Goal: Task Accomplishment & Management: Complete application form

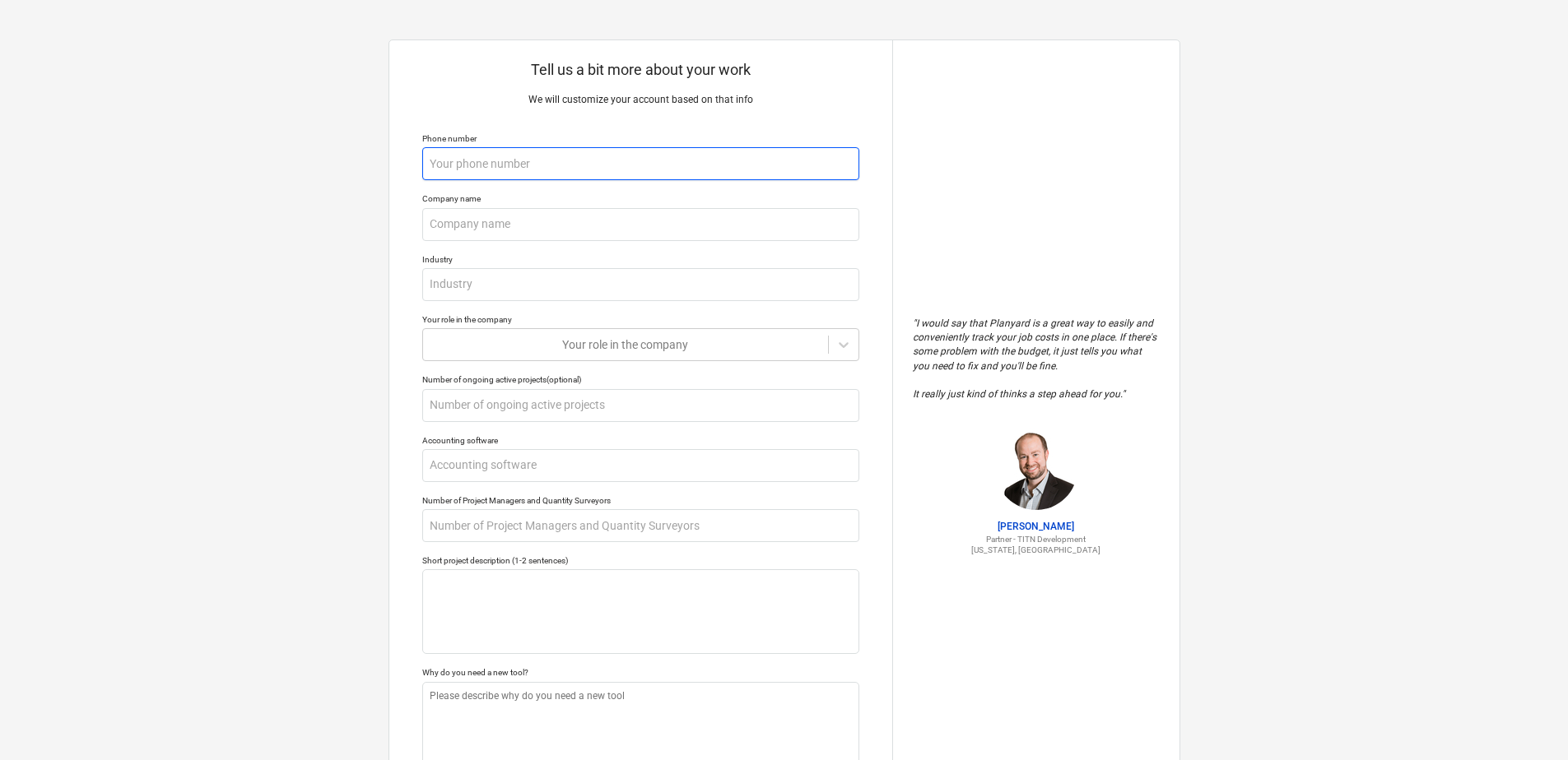
click at [465, 164] on input "text" at bounding box center [641, 164] width 437 height 33
type textarea "x"
type input "02"
type textarea "x"
type input "022"
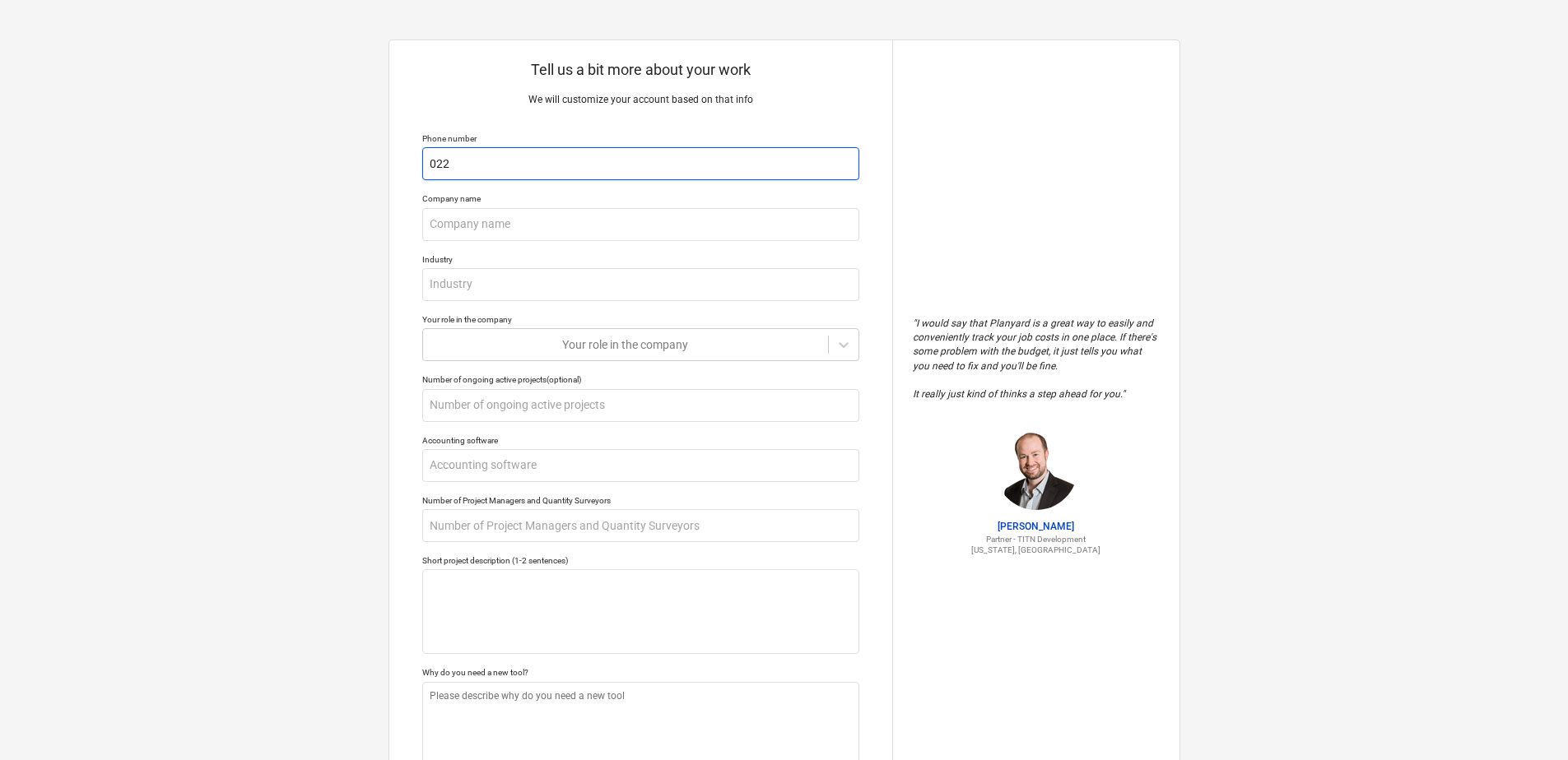
type textarea "x"
type input "0220"
type textarea "x"
type input "02205"
type textarea "x"
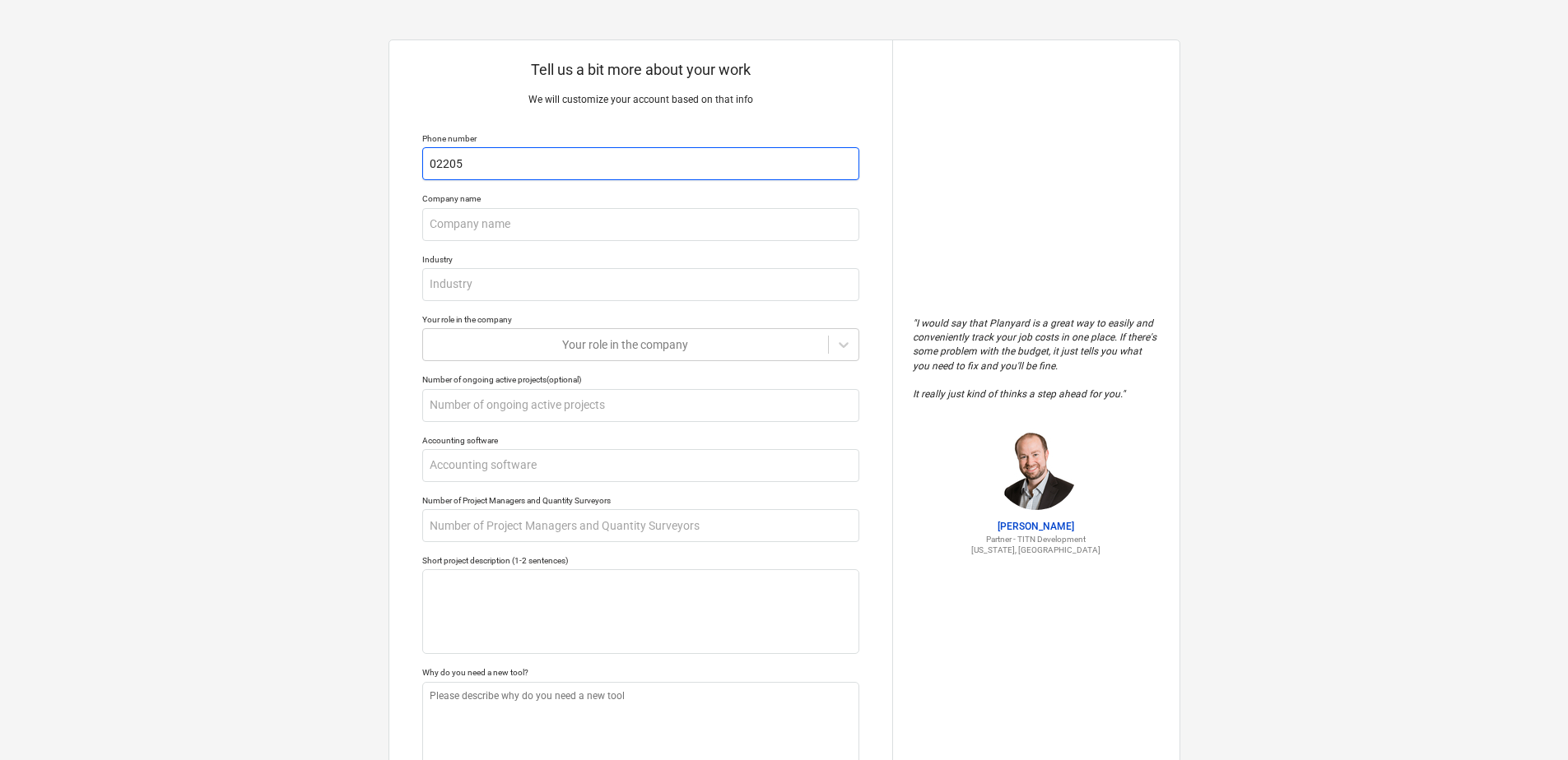
type input "022050"
type textarea "x"
type input "02205"
type textarea "x"
type input "0220"
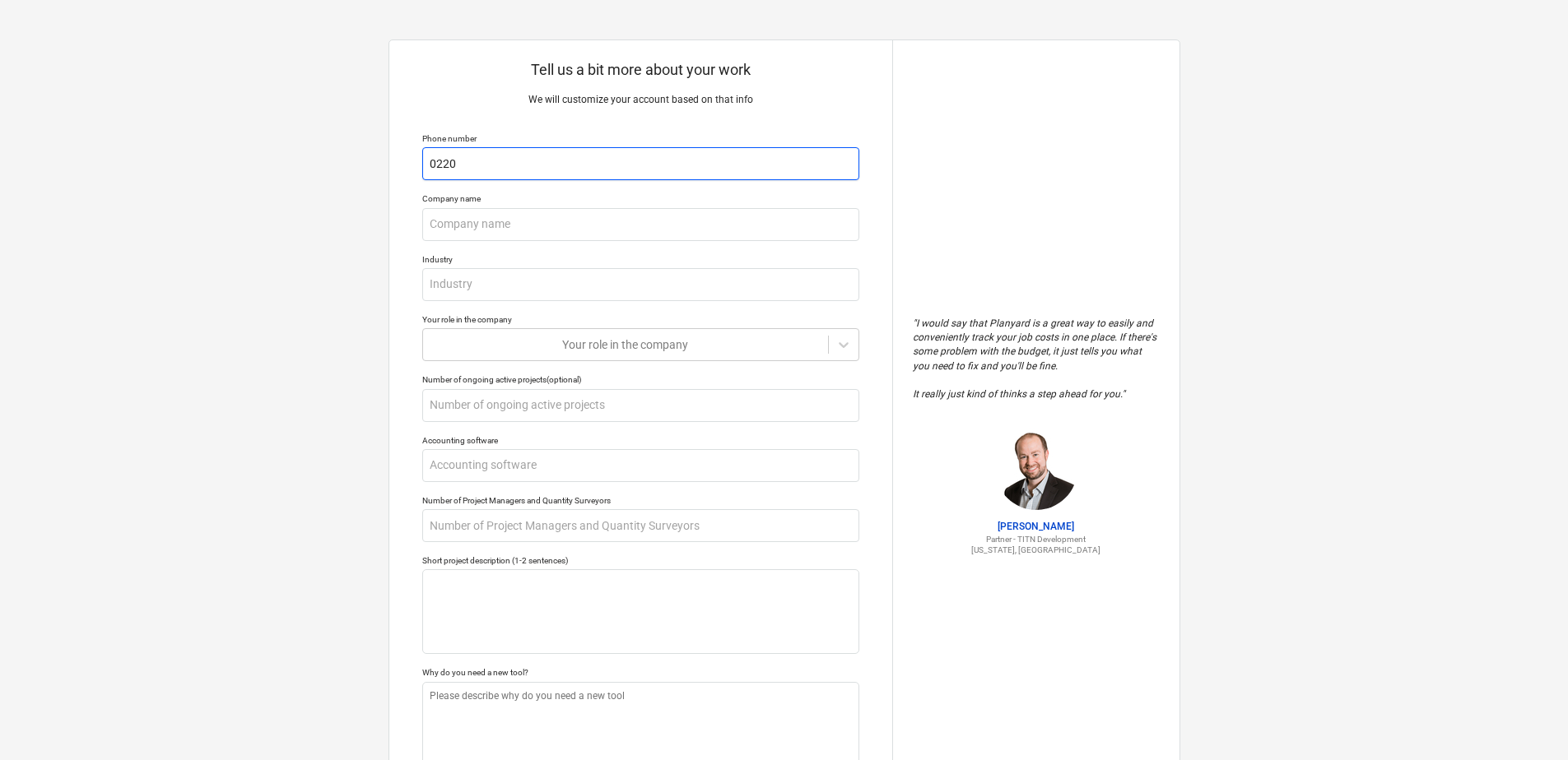
type textarea "x"
type input "02204"
type textarea "x"
type input "022040"
type textarea "x"
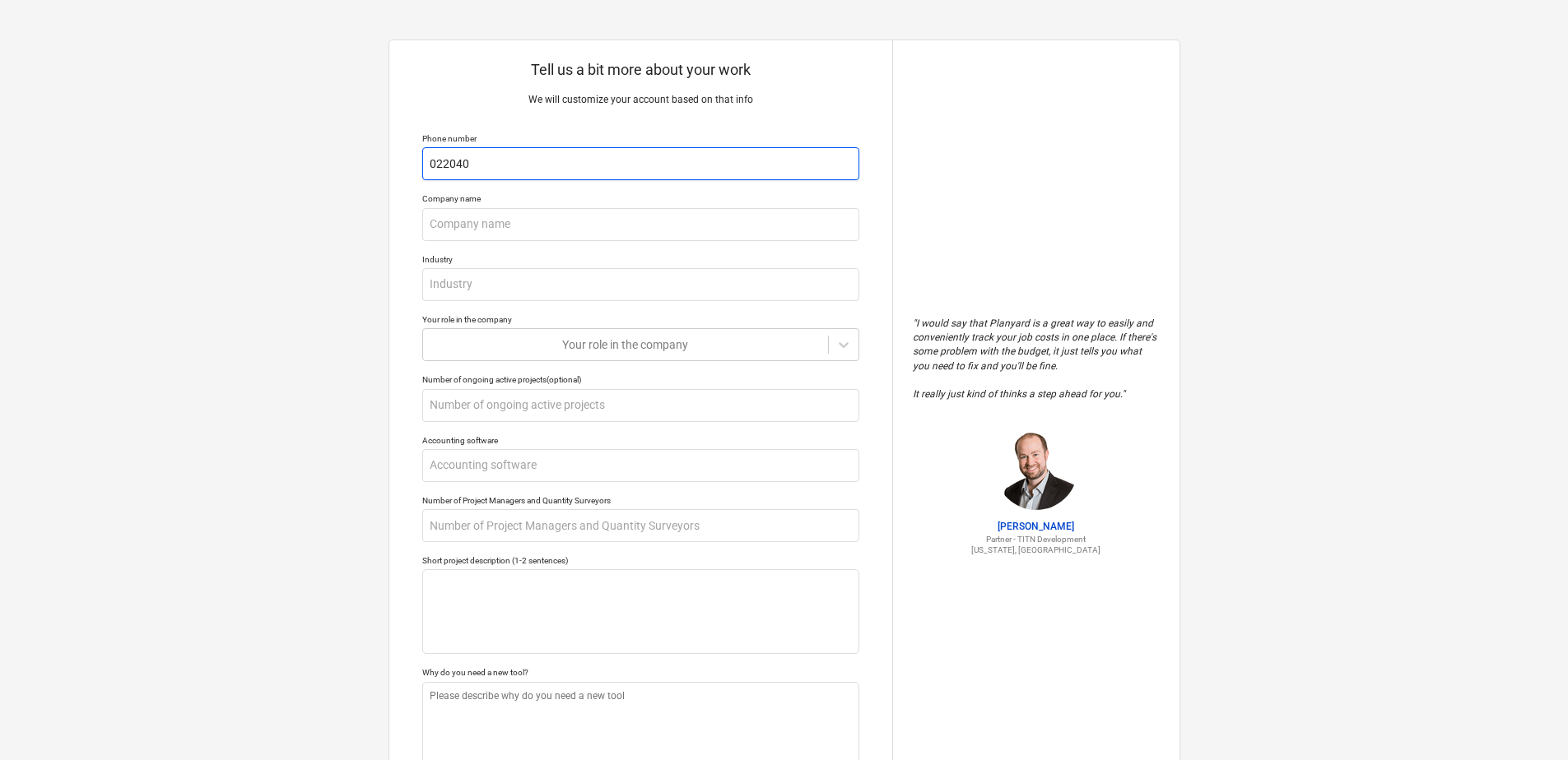
type input "0220405"
type textarea "x"
type input "02204056"
type textarea "x"
type input "022040561"
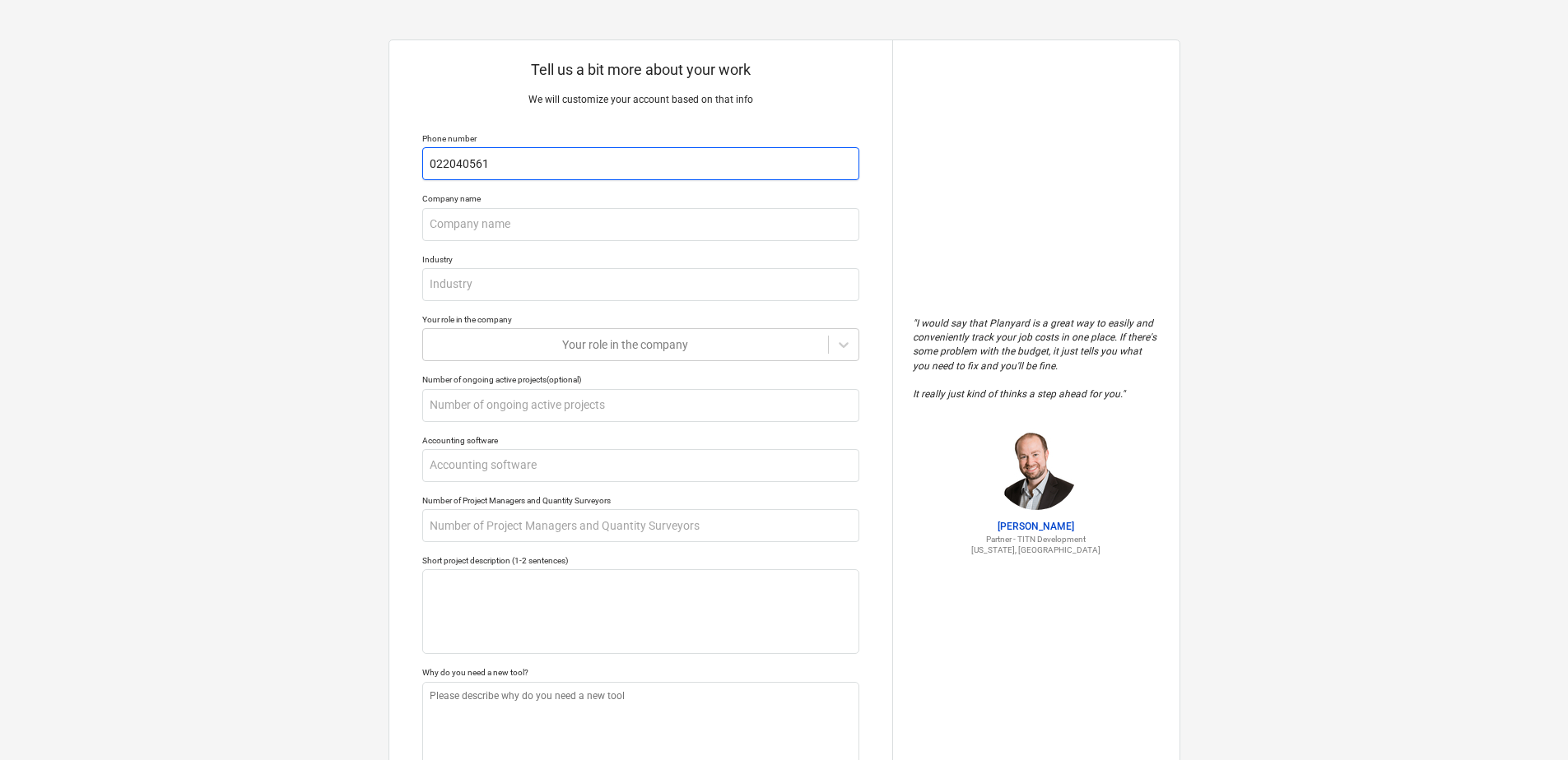
type textarea "x"
type input "0220405617"
type textarea "x"
type input "B"
type textarea "x"
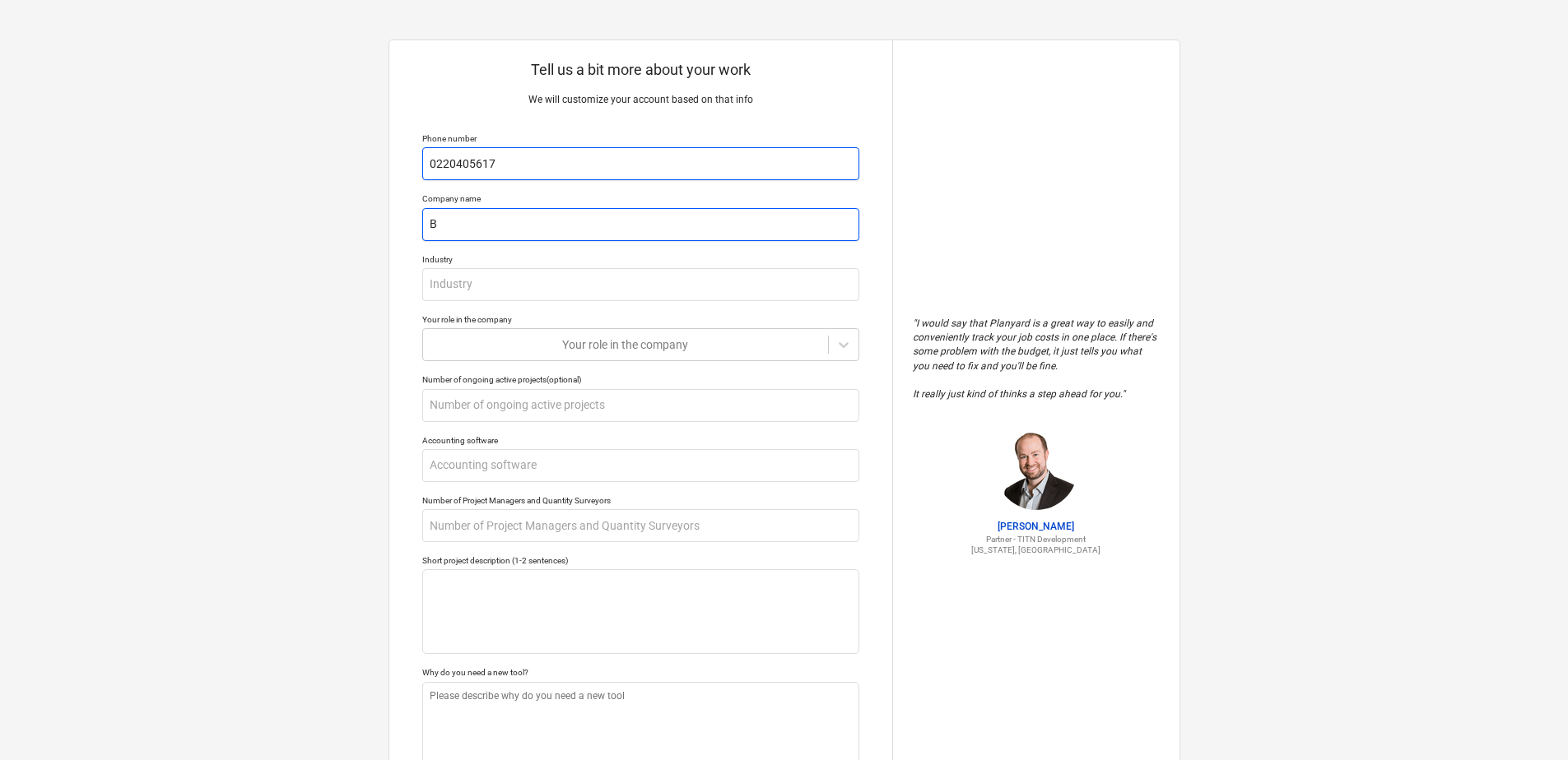
type input "BM"
type textarea "x"
type input "BME"
type textarea "x"
type input "C"
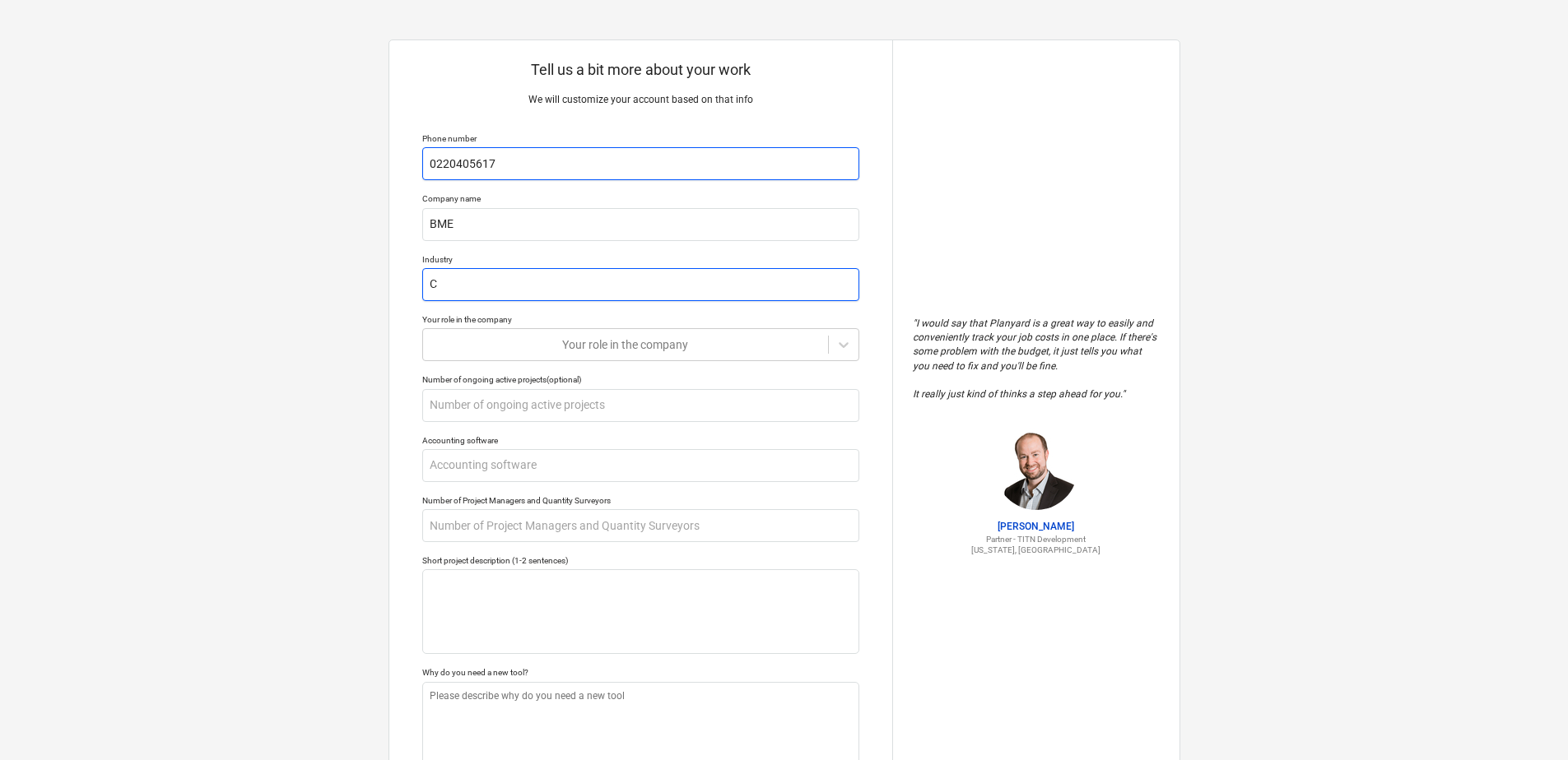
type textarea "x"
type input "Co"
type textarea "x"
type input "Con"
type textarea "x"
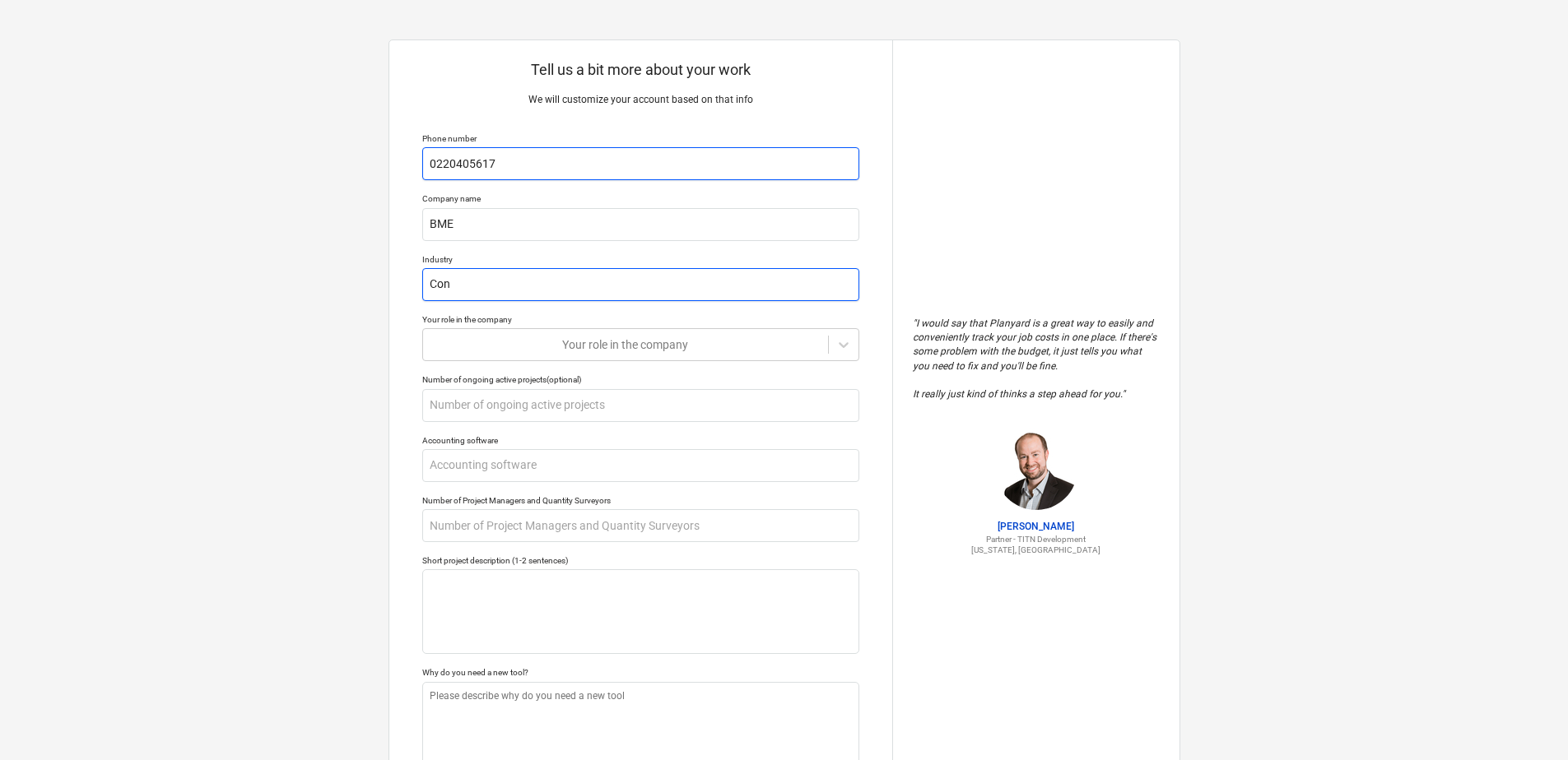
type input "Cons"
type textarea "x"
type input "Const"
type textarea "x"
type input "Constr"
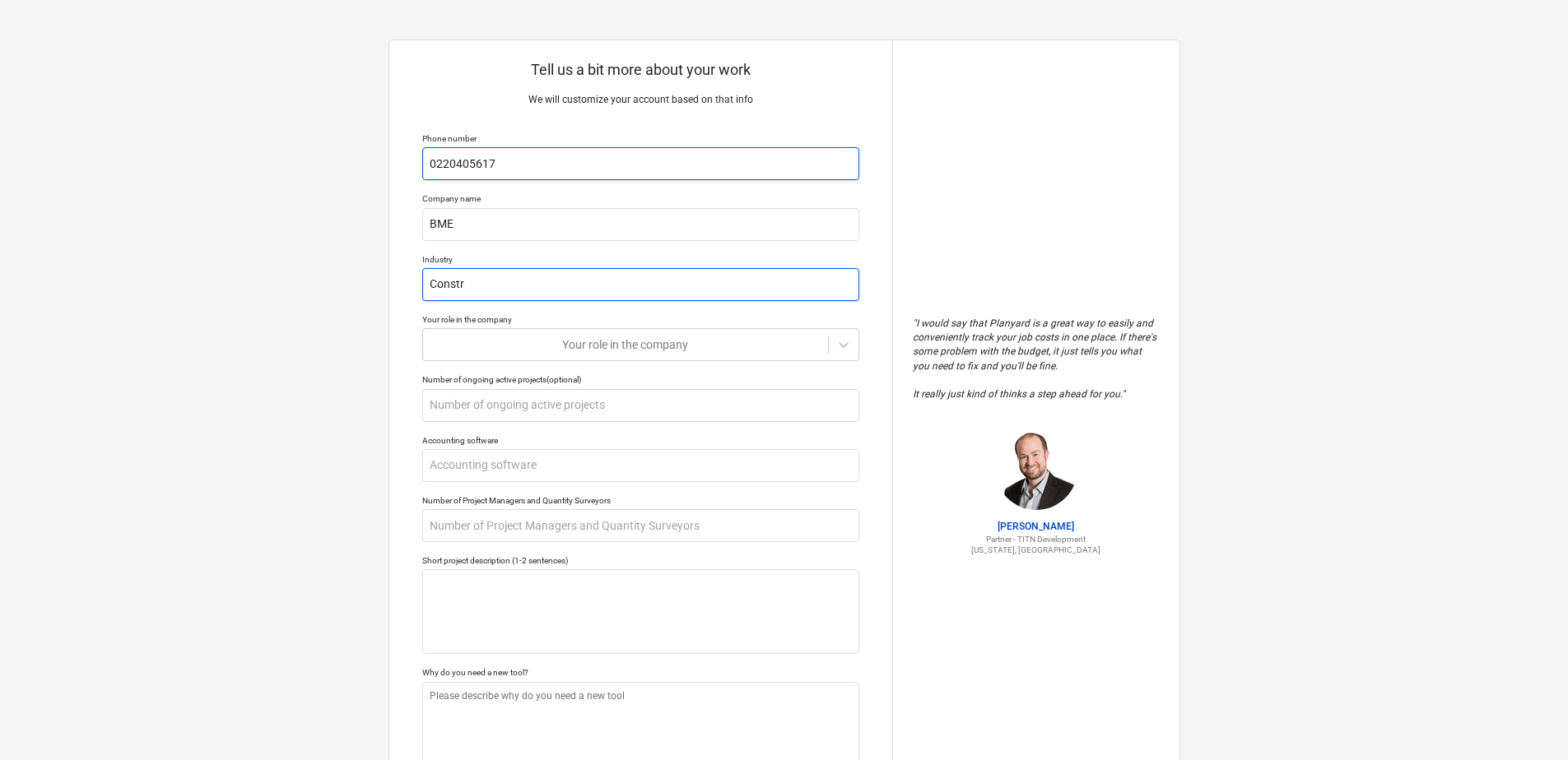
type textarea "x"
type input "Constrc"
type textarea "x"
type input "Constrct"
type textarea "x"
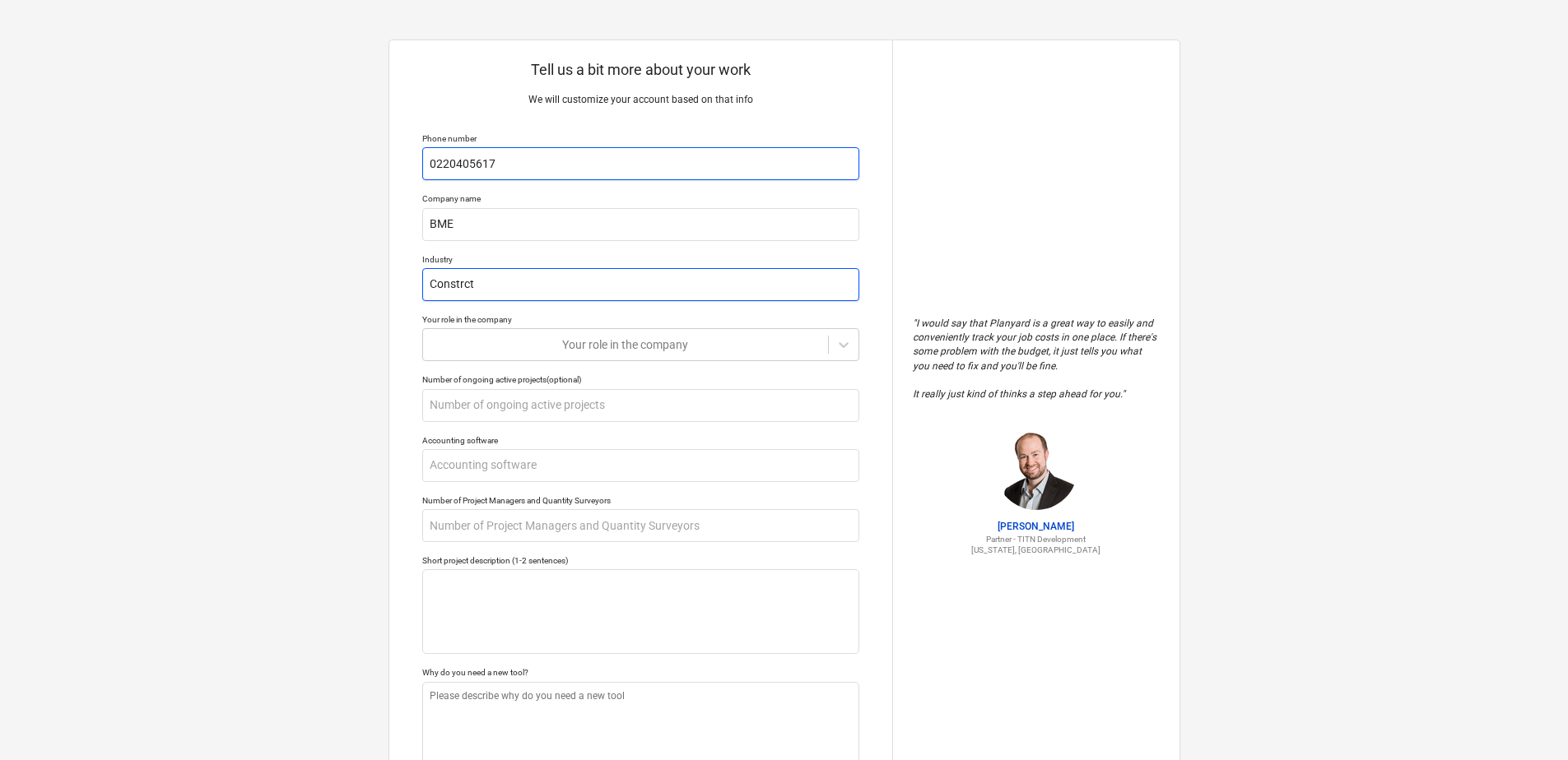
type input "Constrc"
type textarea "x"
type input "Constr"
type textarea "x"
type input "Constru"
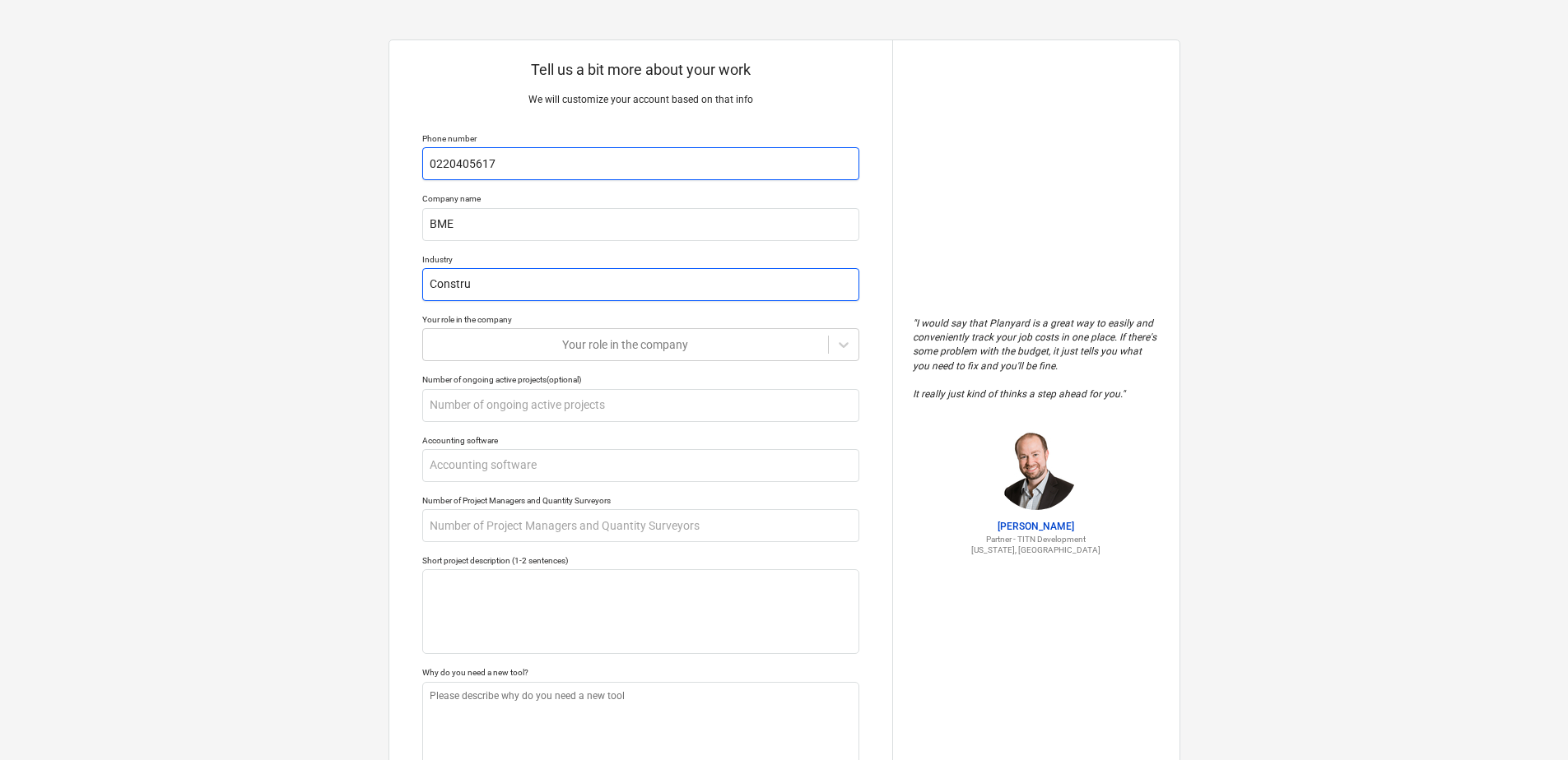
type textarea "x"
type input "Construc"
type textarea "x"
type input "Construct"
type textarea "x"
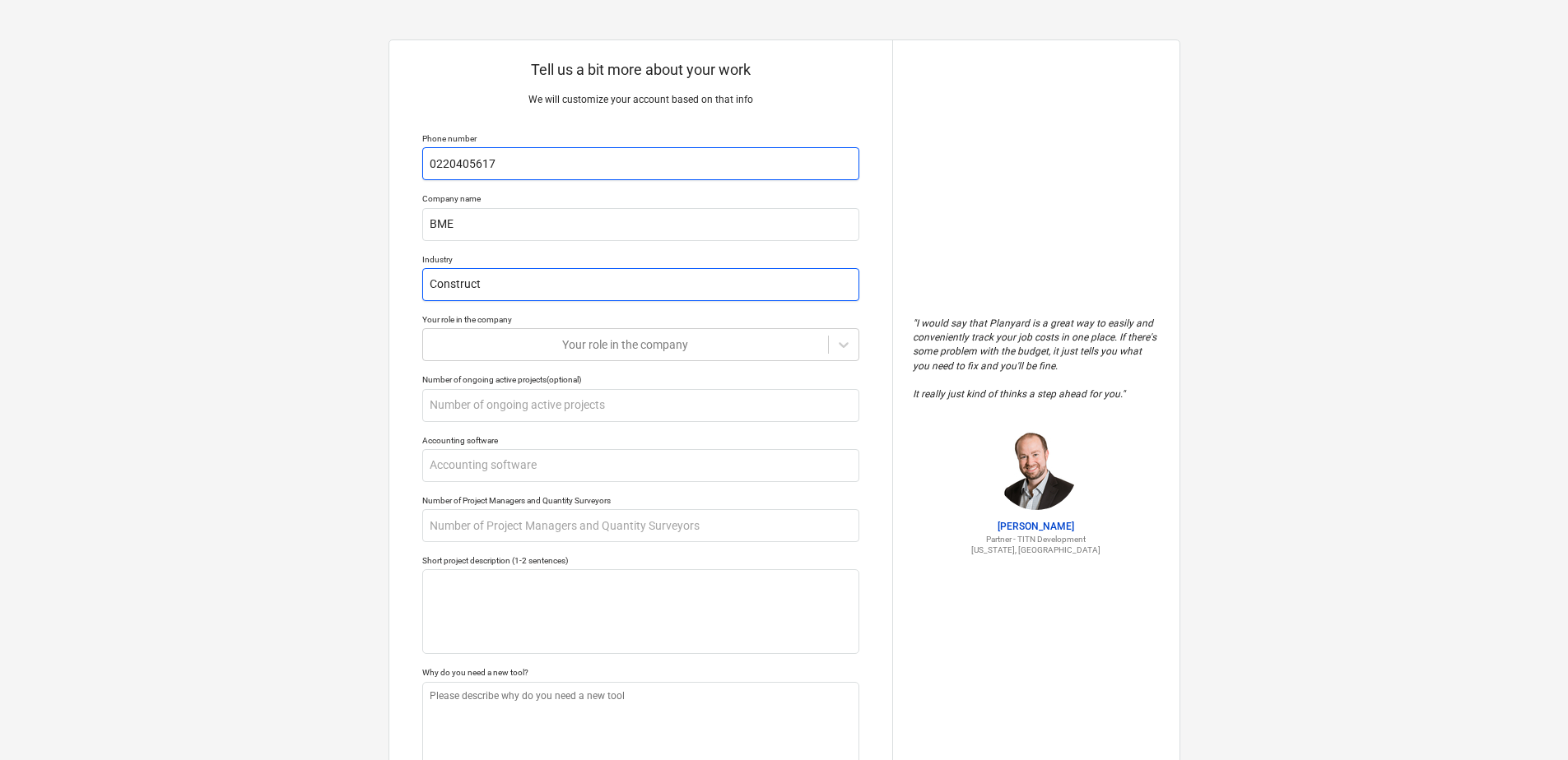
type input "Constructi"
type textarea "x"
type input "Constructio"
type textarea "x"
type input "Construction"
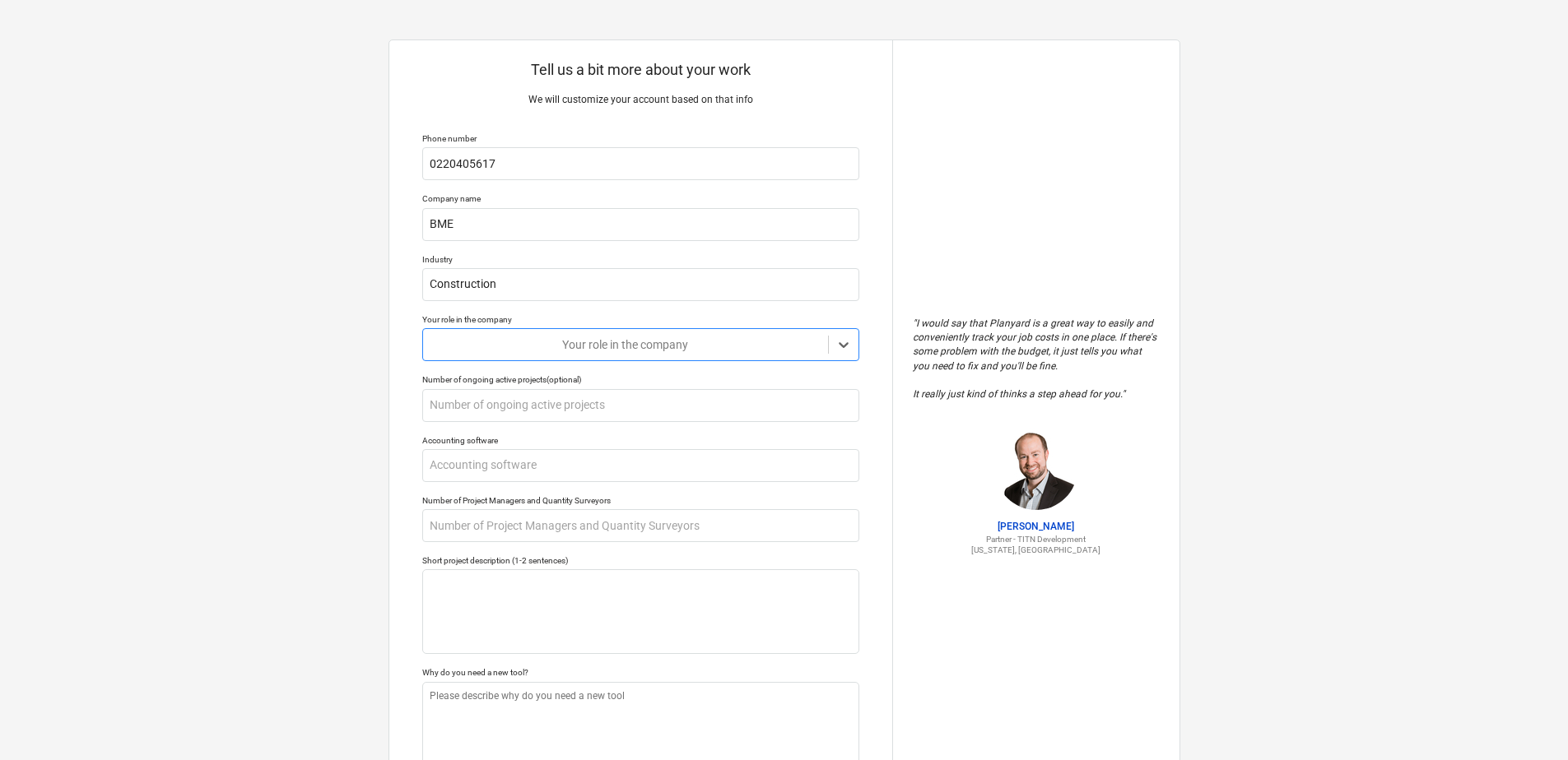
click at [701, 343] on div at bounding box center [626, 344] width 389 height 17
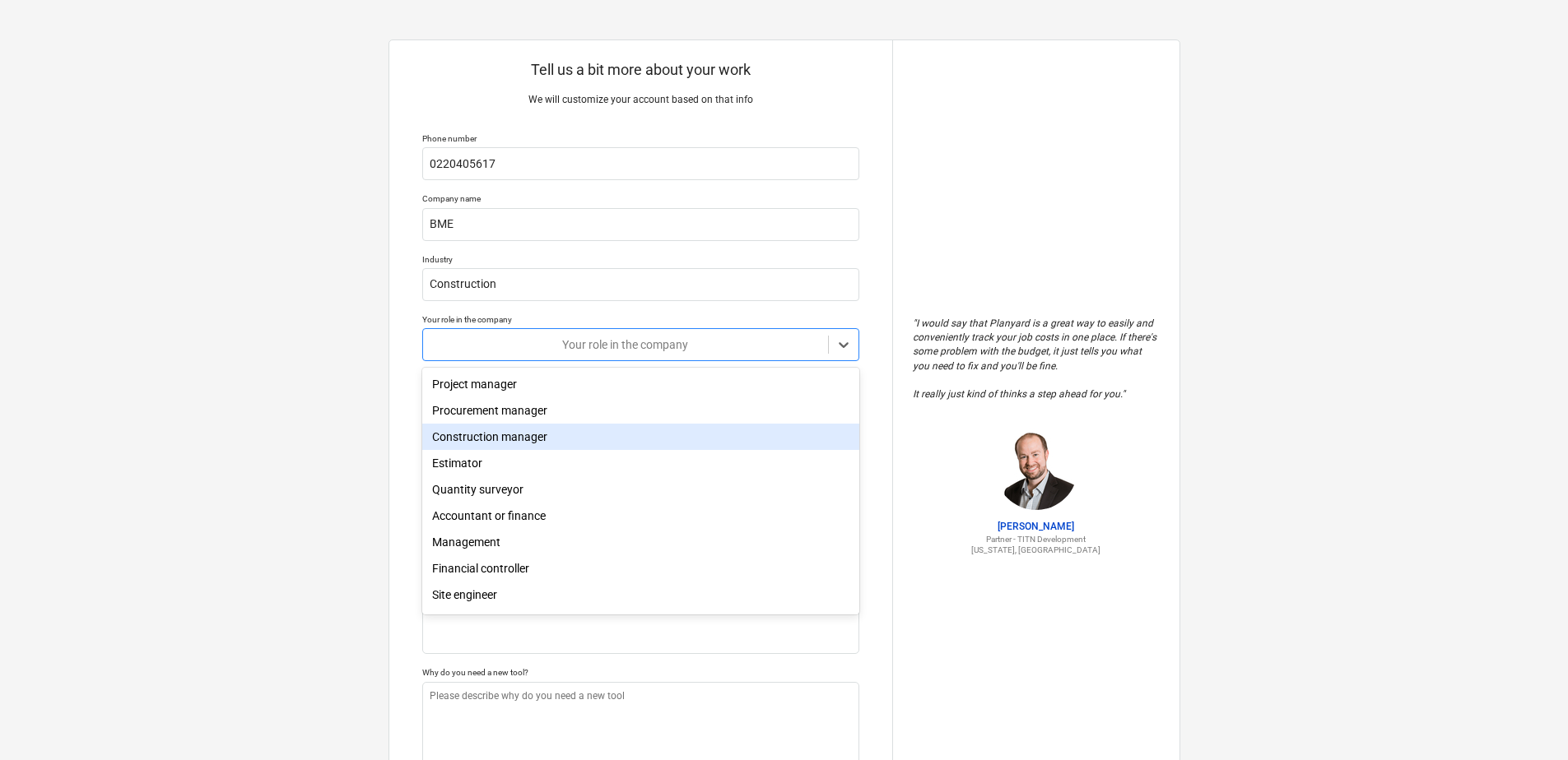
click at [635, 434] on div "Construction manager" at bounding box center [641, 436] width 437 height 26
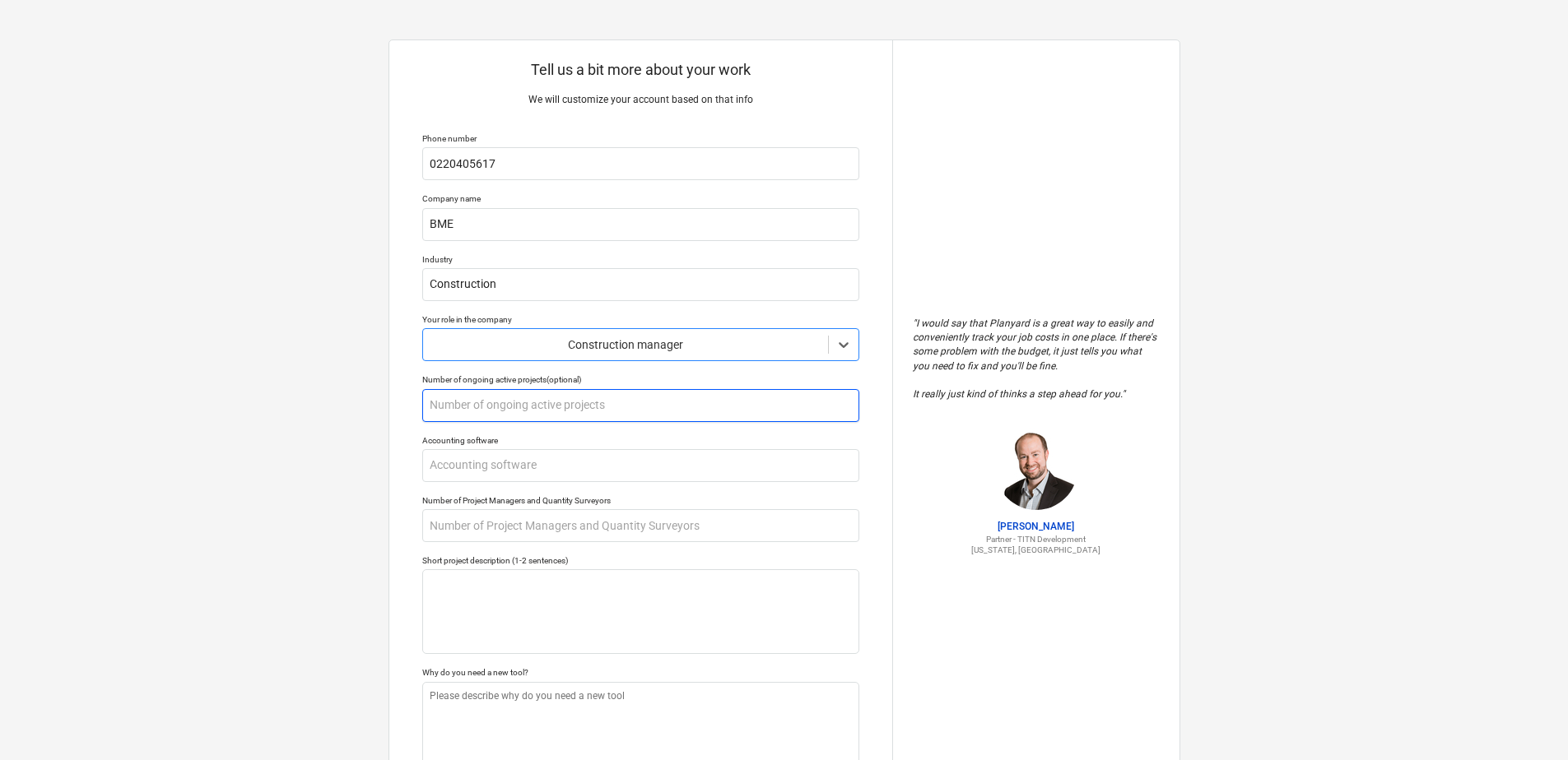
click at [576, 405] on input "text" at bounding box center [641, 406] width 437 height 33
type textarea "x"
type input "1"
type textarea "x"
type input "10"
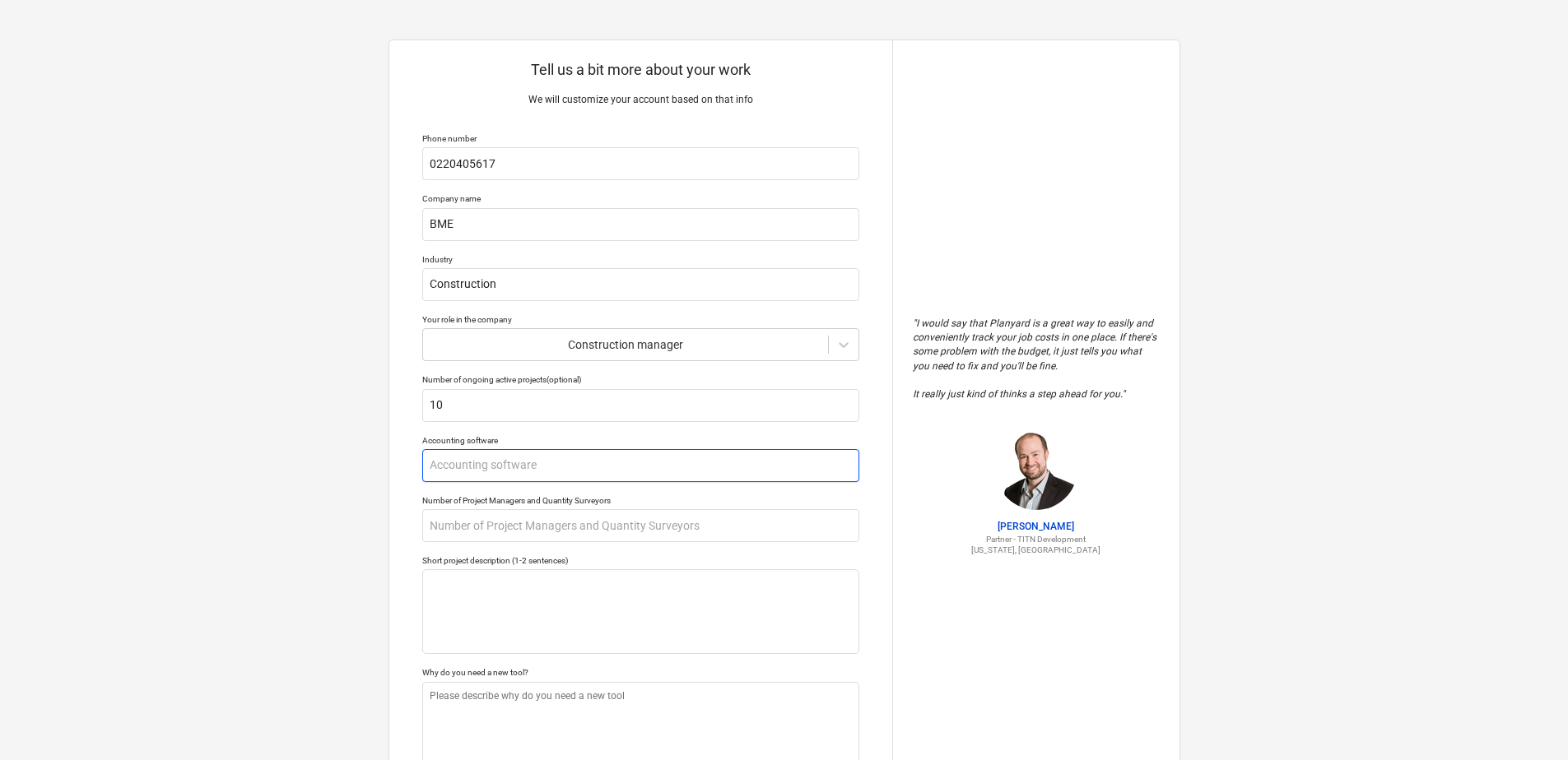
click at [508, 460] on input "text" at bounding box center [641, 466] width 437 height 33
type textarea "x"
type input "X"
type textarea "x"
type input "Xer"
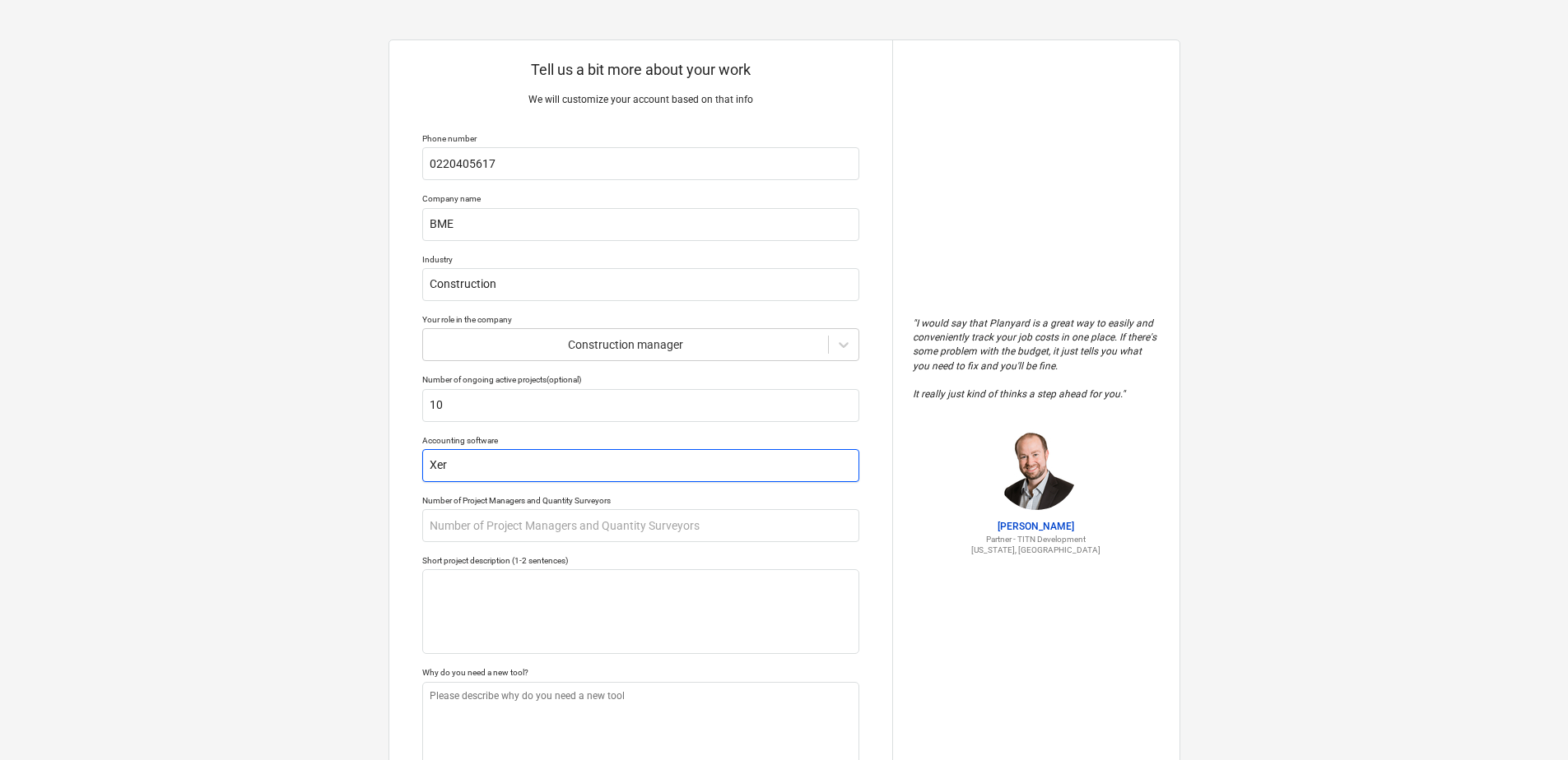
type textarea "x"
type input "Xero"
type textarea "x"
type input "Xero"
type textarea "x"
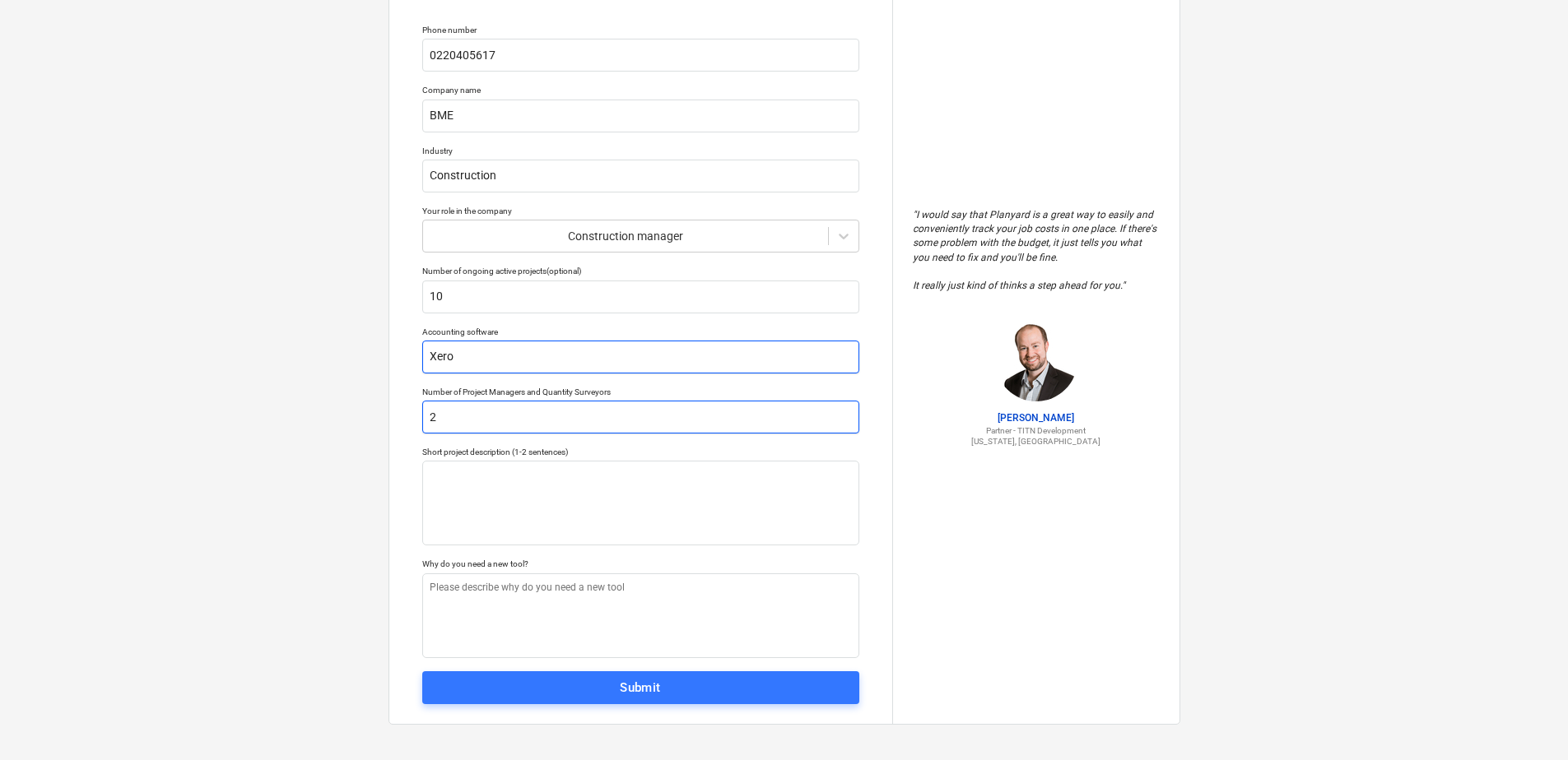
scroll to position [113, 0]
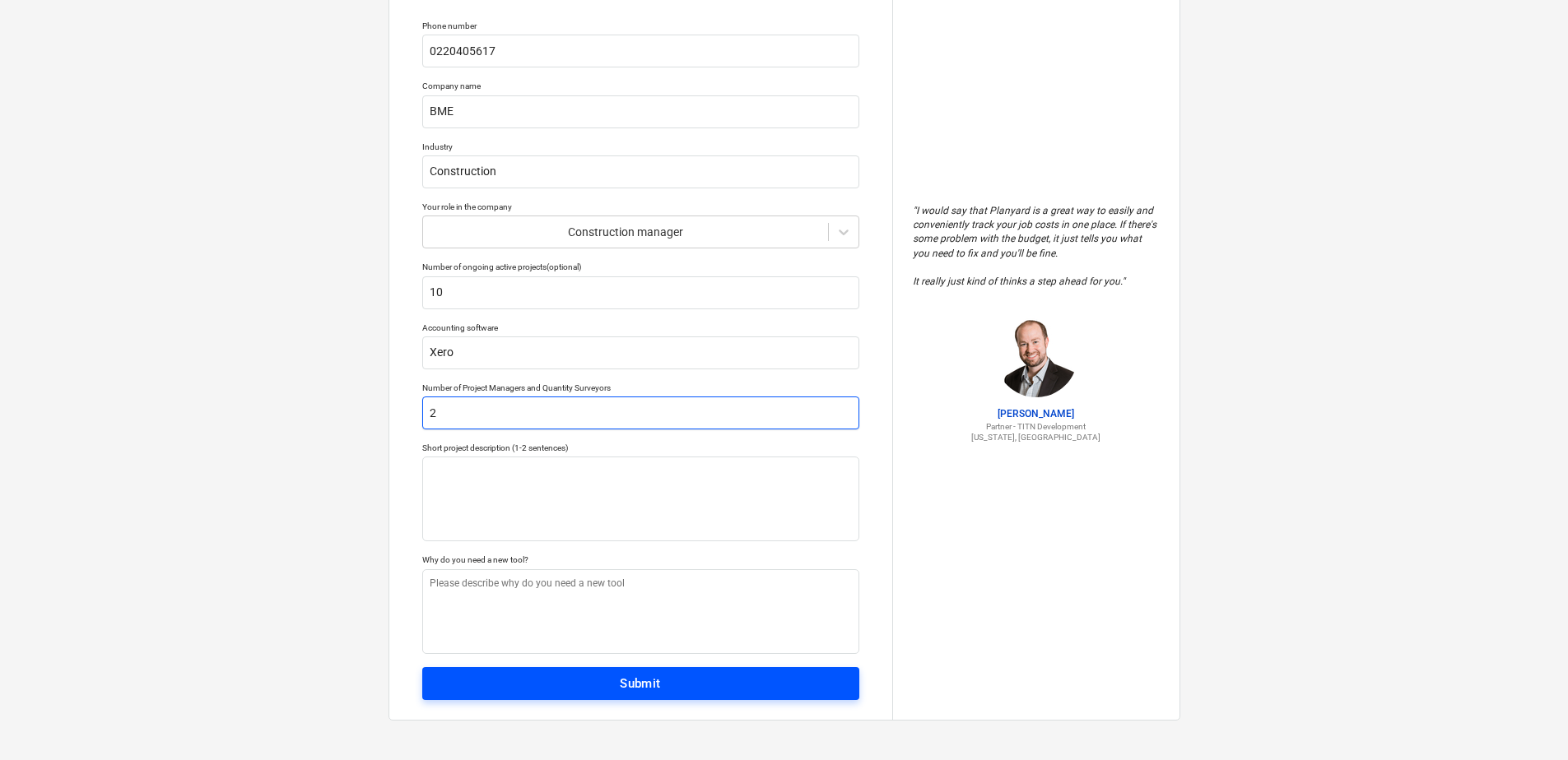
type input "2"
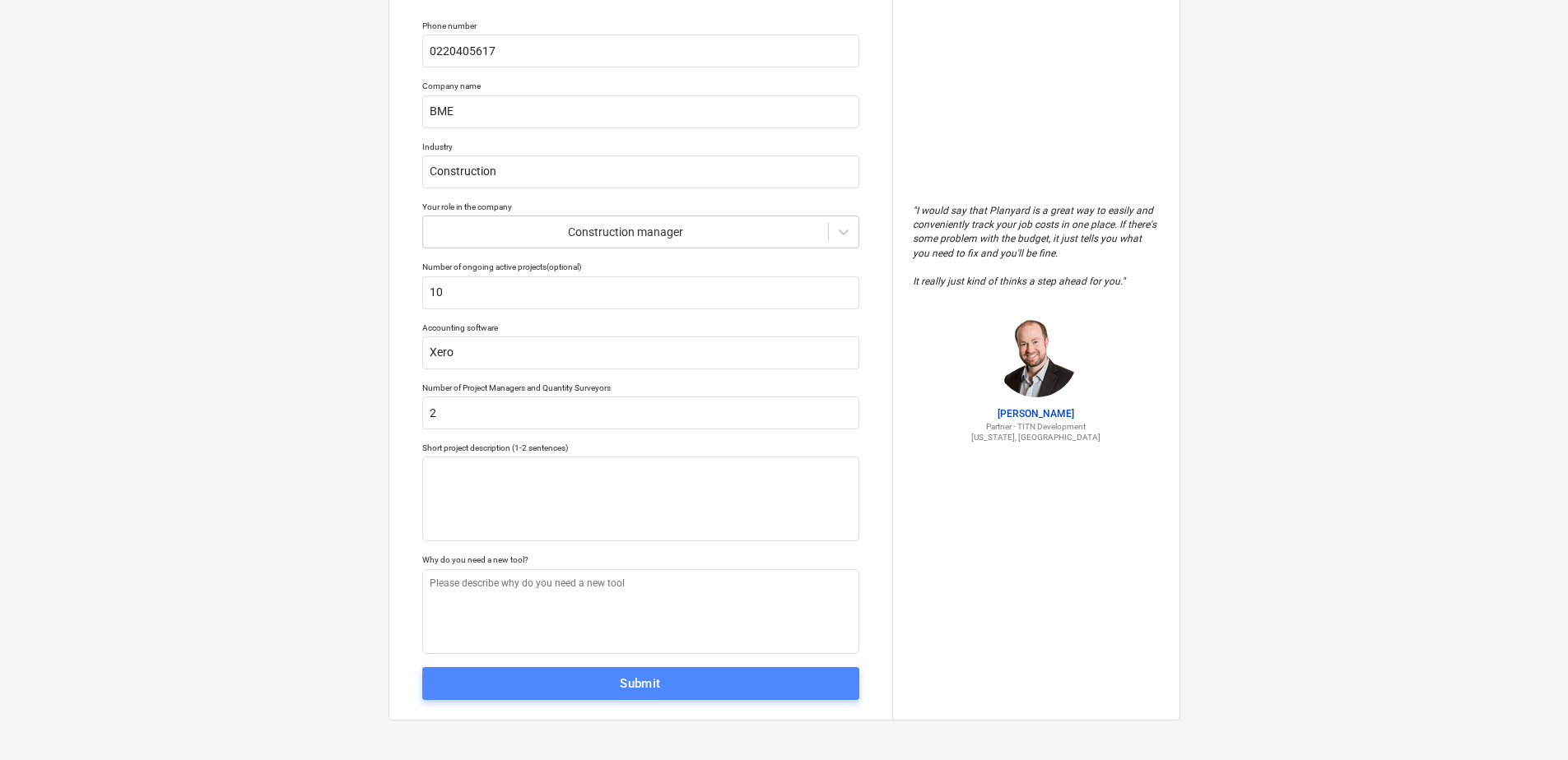
click at [631, 693] on div "Submit" at bounding box center [641, 684] width 41 height 21
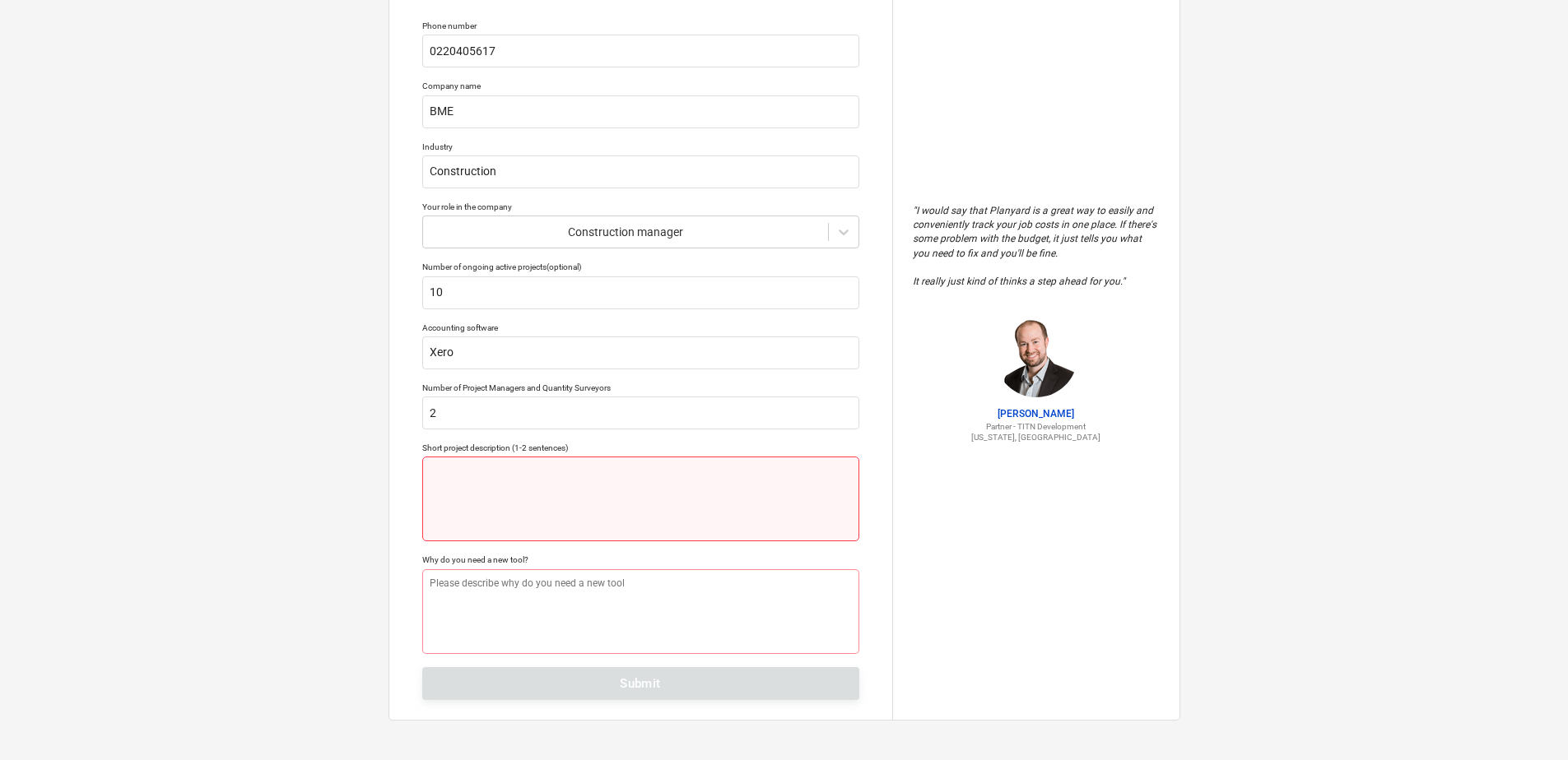
click at [505, 501] on textarea at bounding box center [641, 499] width 437 height 85
type textarea "x"
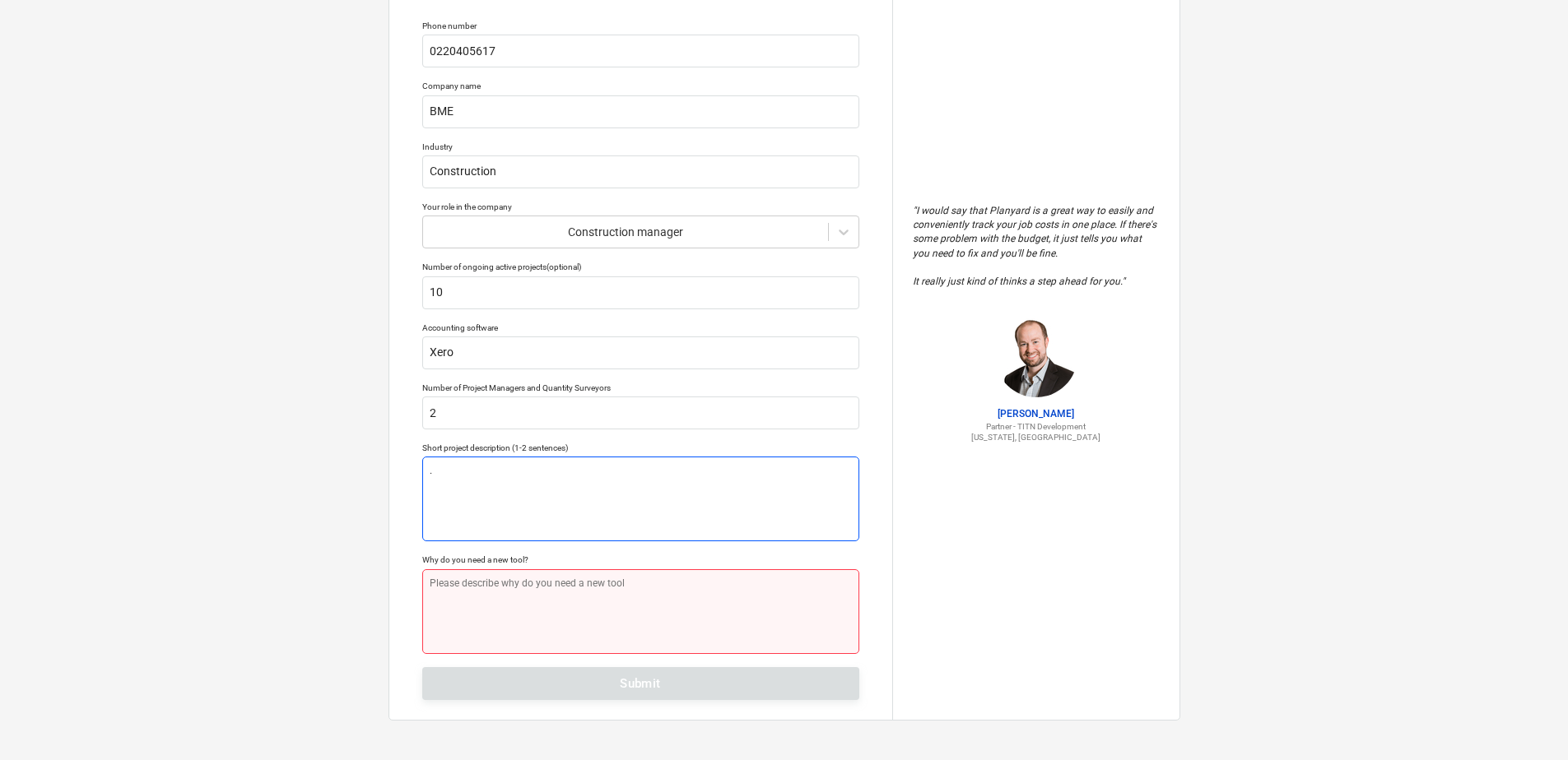
type textarea "."
click at [497, 599] on textarea at bounding box center [641, 611] width 437 height 85
type textarea "x"
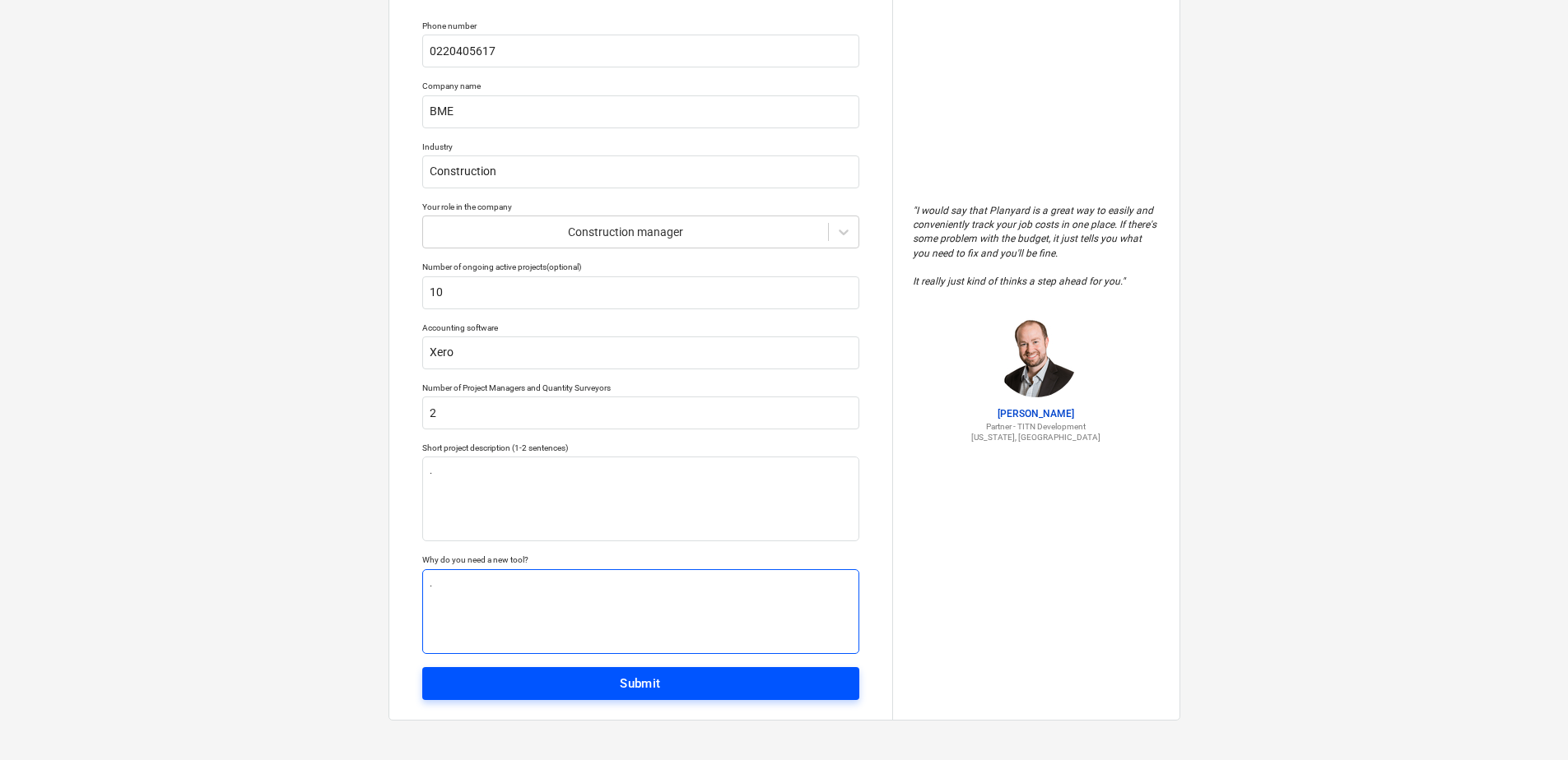
type textarea "."
click at [577, 675] on span "Submit" at bounding box center [641, 684] width 401 height 21
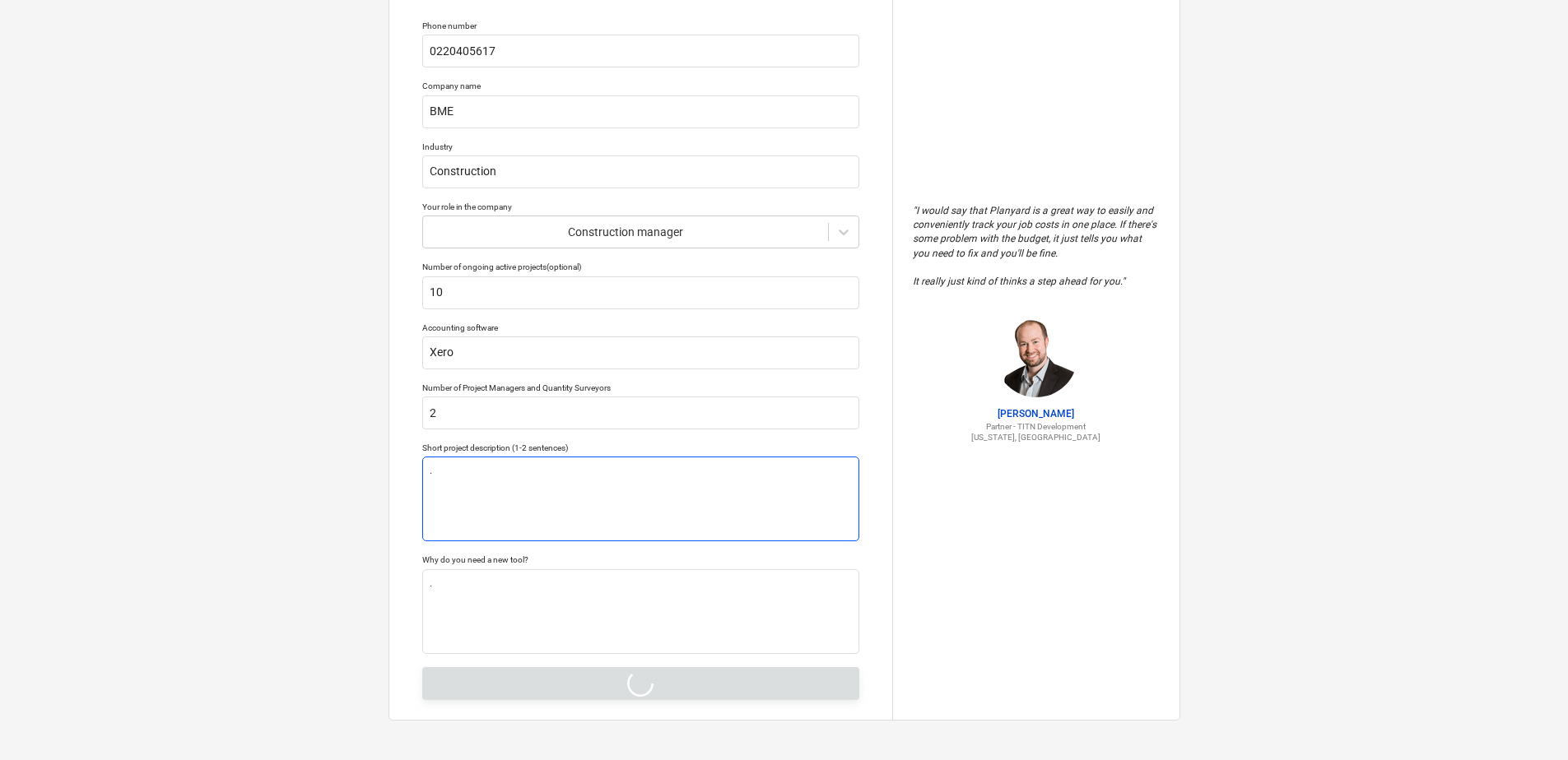
type textarea "x"
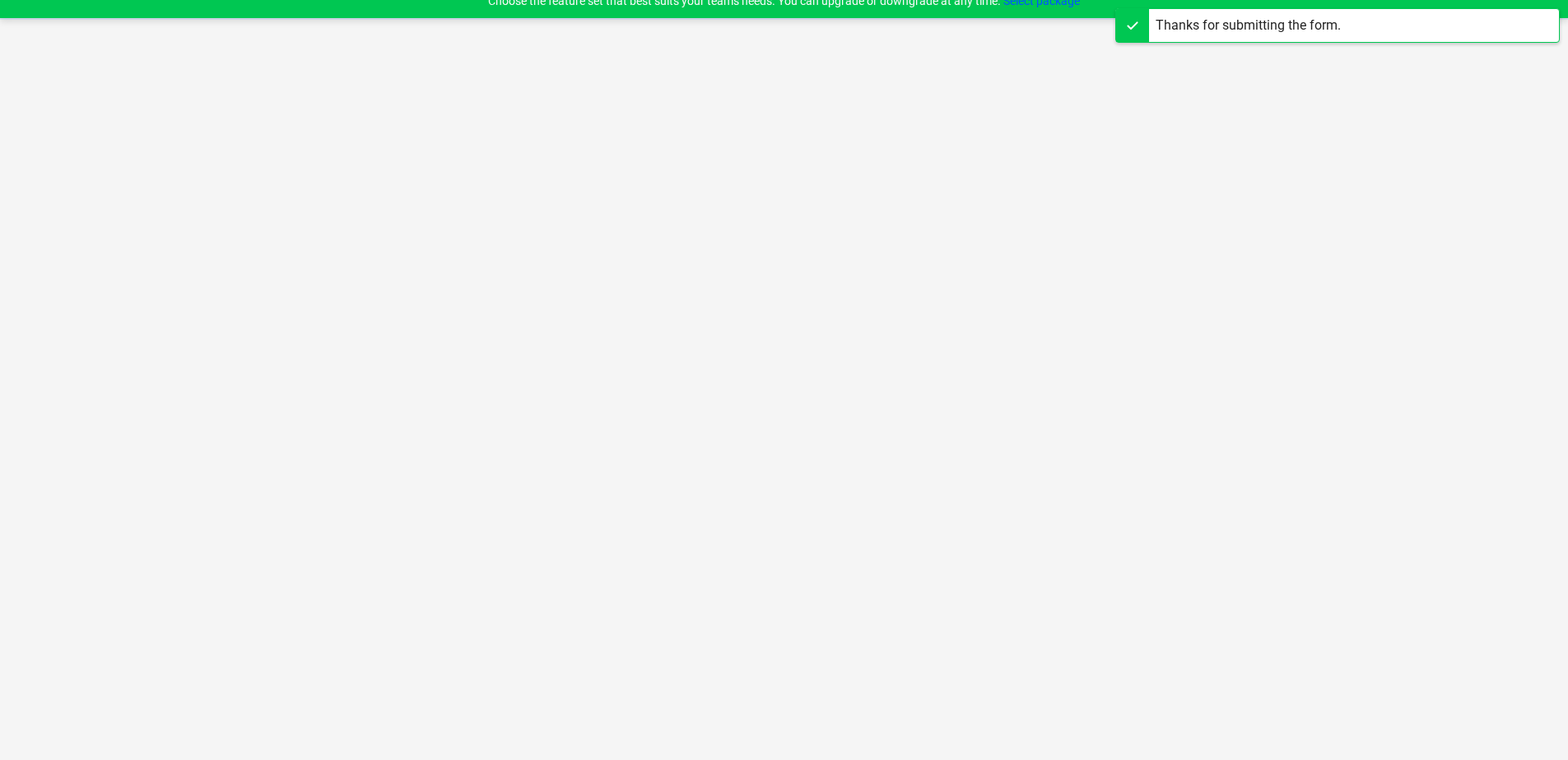
scroll to position [16, 0]
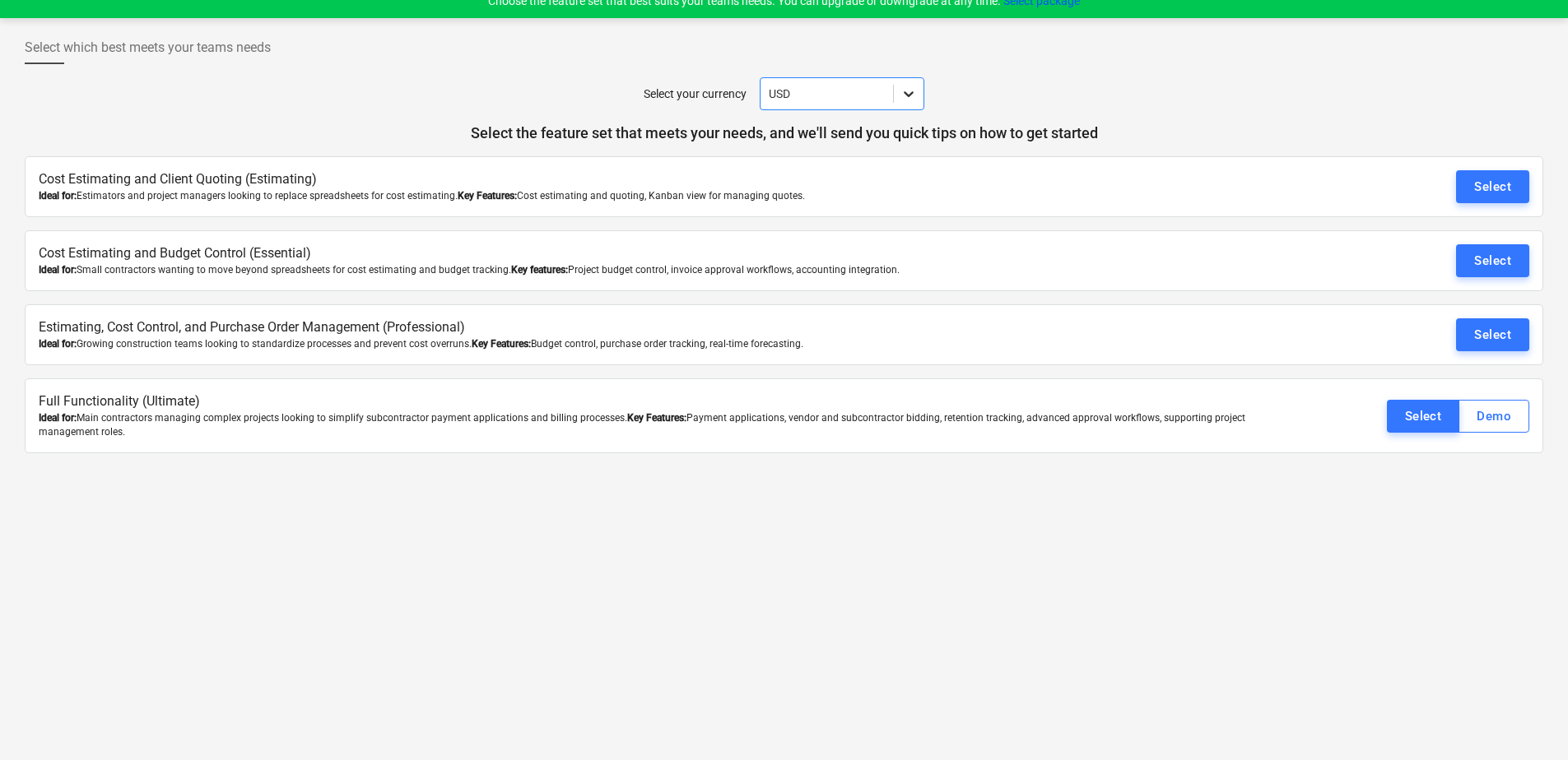
click at [916, 94] on icon at bounding box center [908, 93] width 17 height 17
click at [844, 192] on div "AUD" at bounding box center [842, 186] width 164 height 26
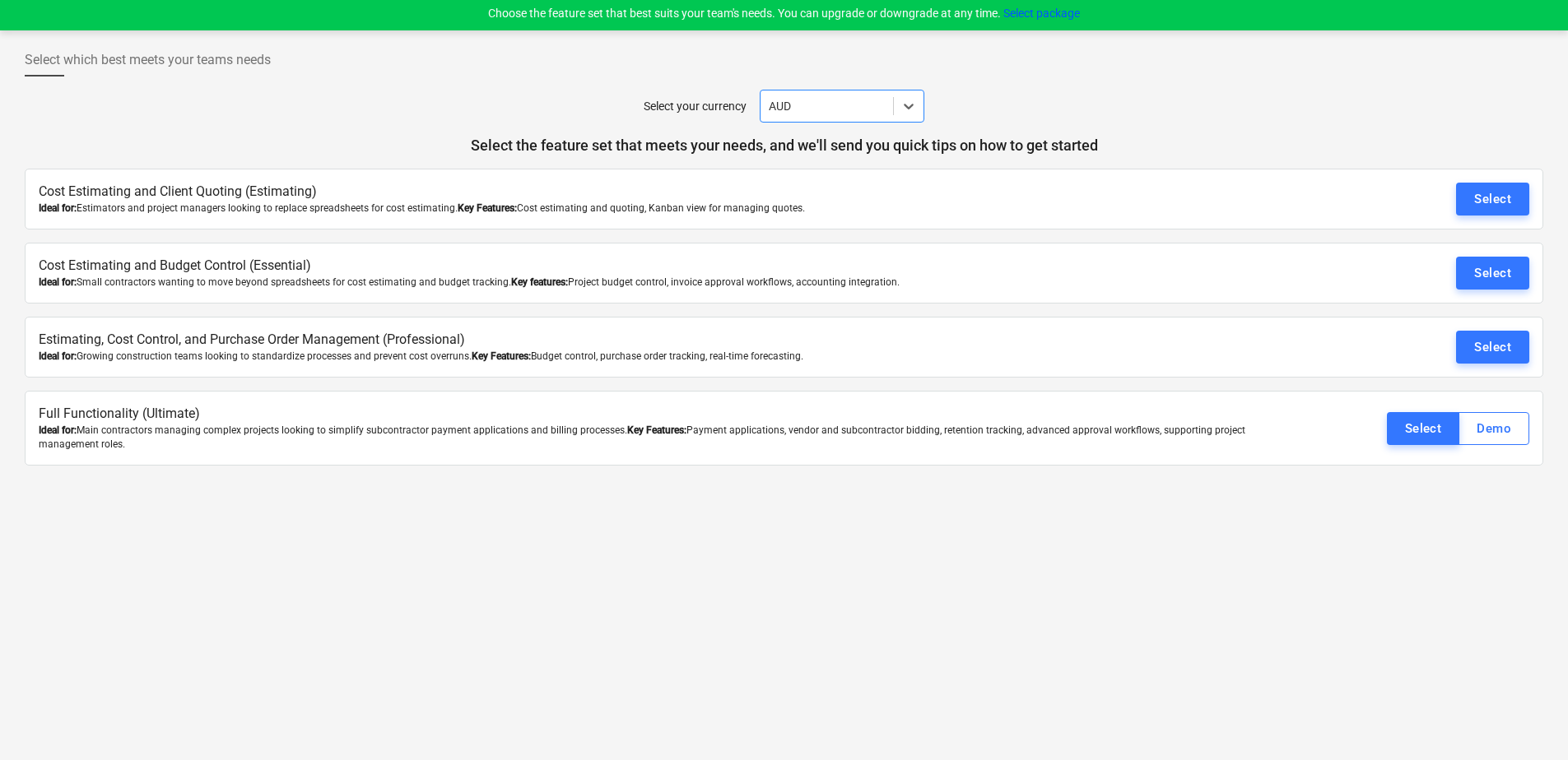
scroll to position [0, 0]
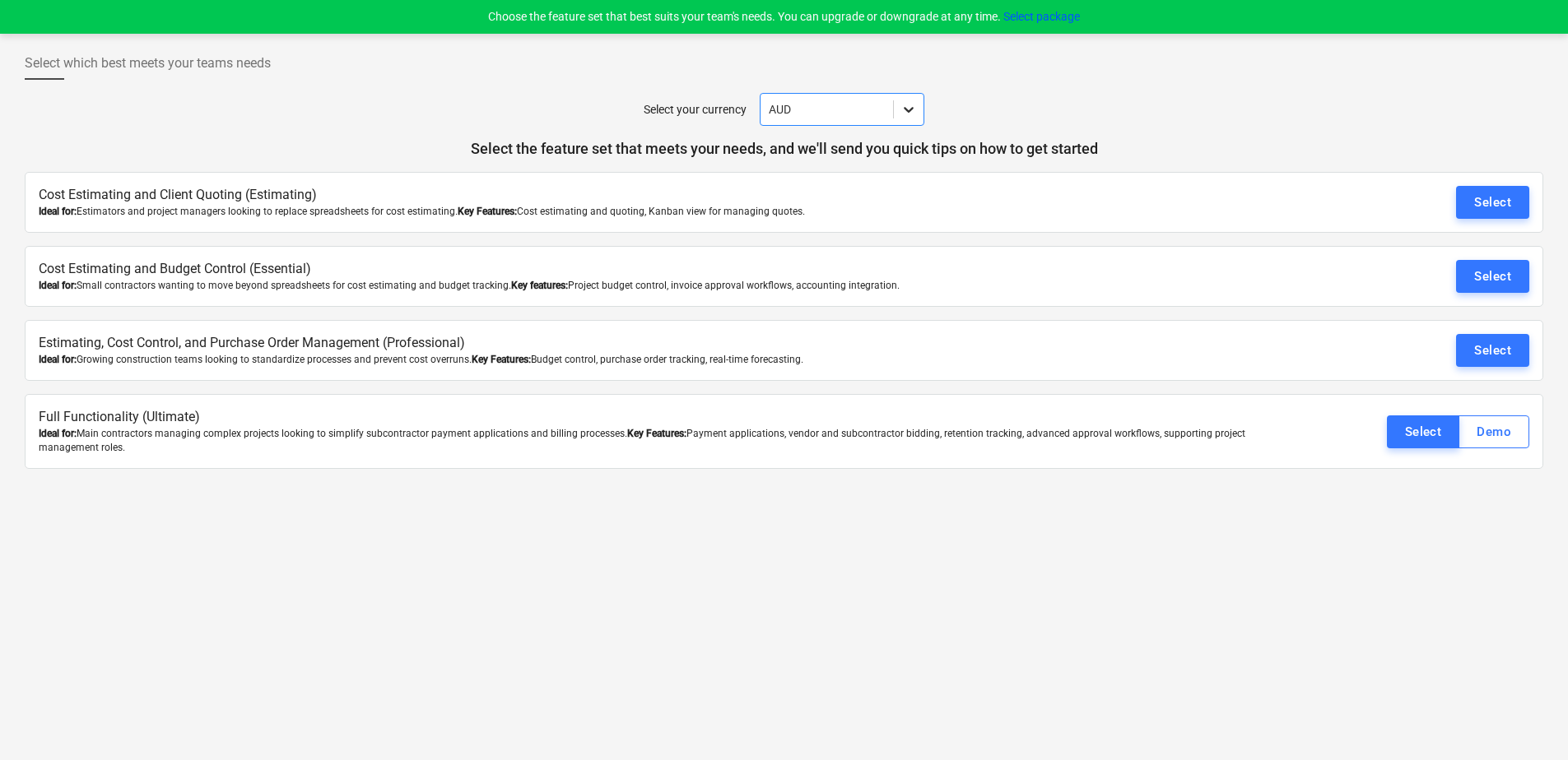
click at [895, 113] on div at bounding box center [909, 109] width 29 height 29
click at [836, 113] on div at bounding box center [826, 109] width 116 height 17
click at [836, 199] on div "AUD" at bounding box center [842, 201] width 164 height 26
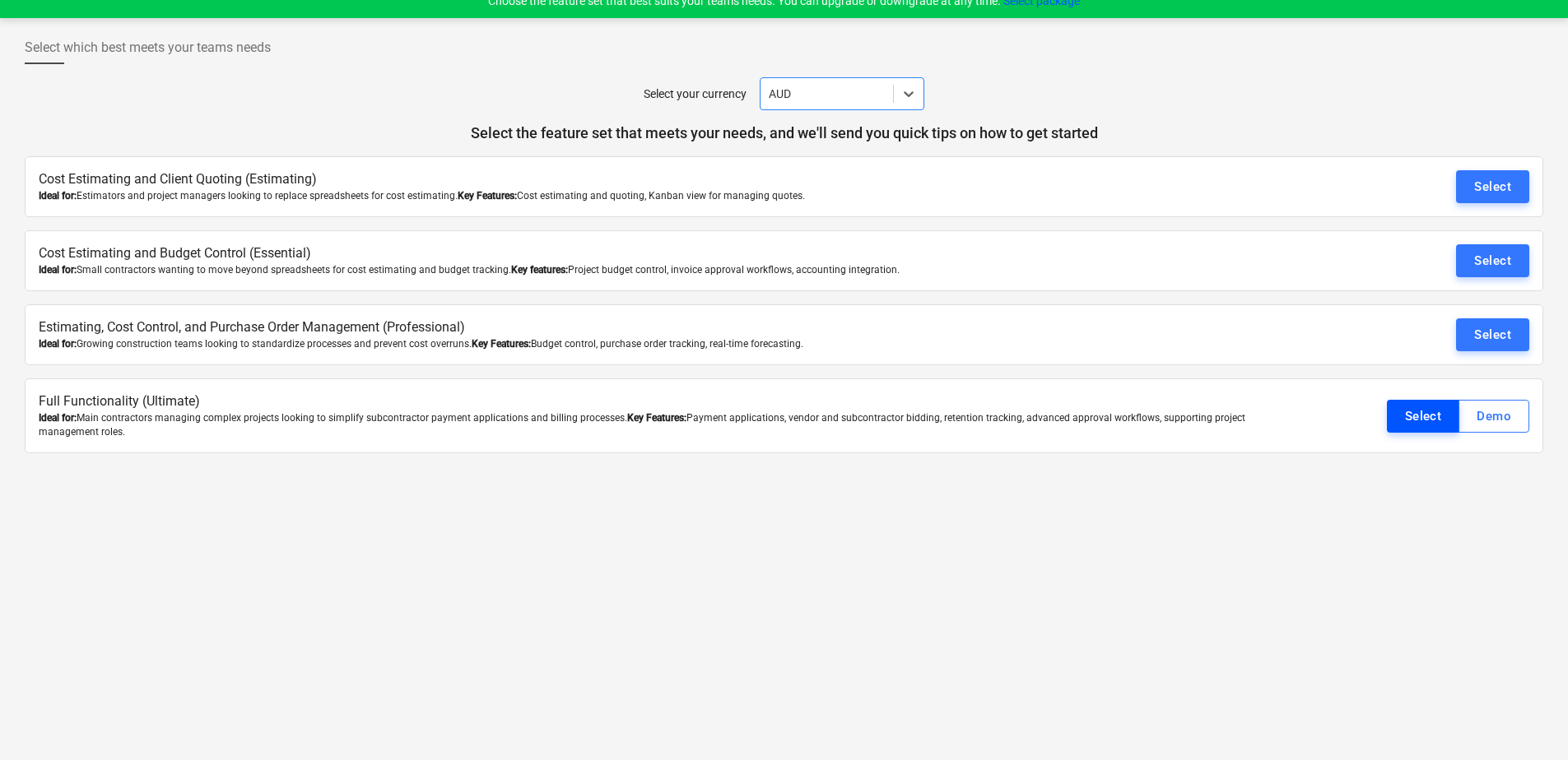
click at [1425, 423] on div "Select" at bounding box center [1423, 416] width 37 height 21
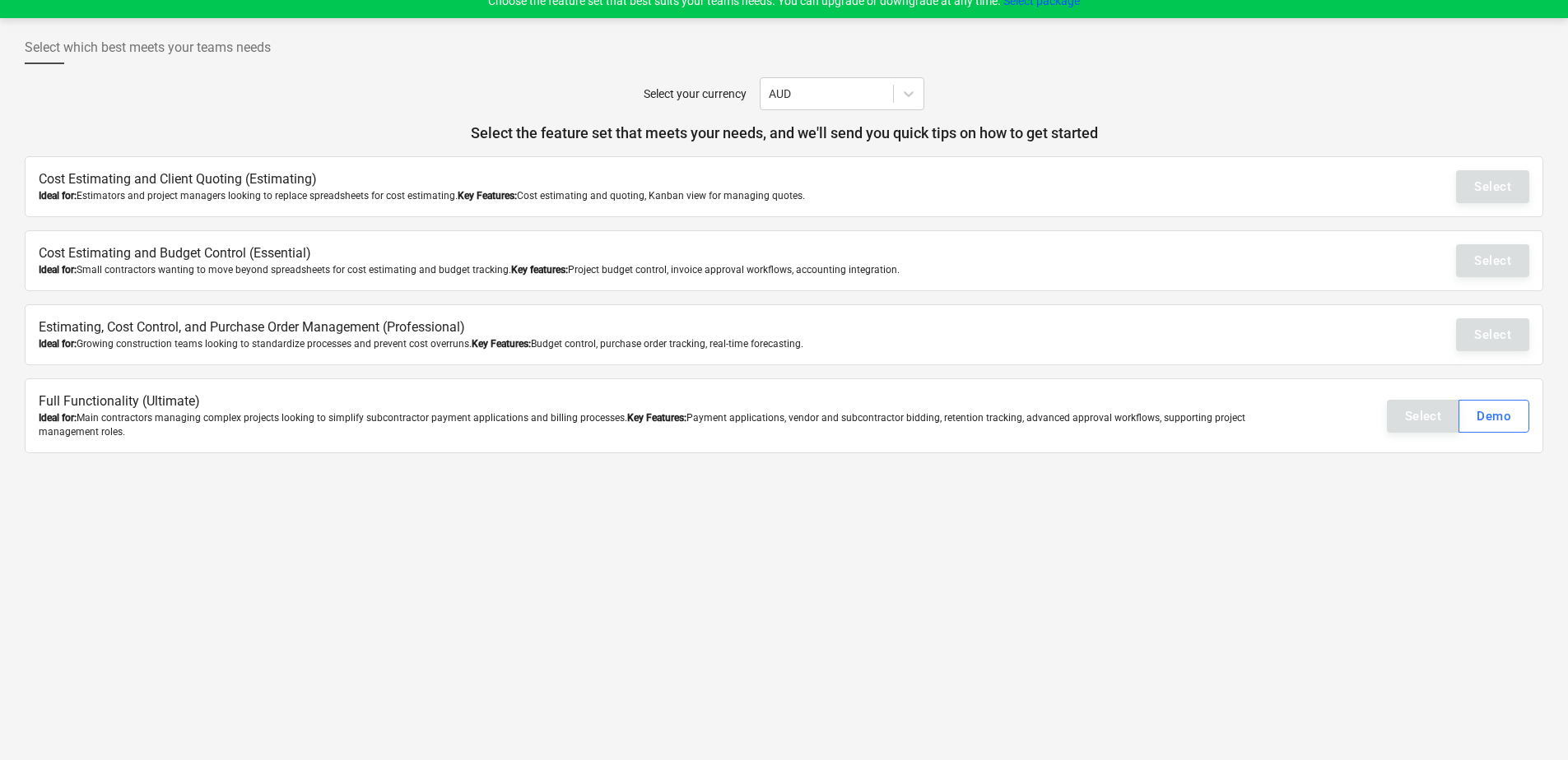
click at [1429, 410] on div "Select Demo" at bounding box center [1458, 417] width 142 height 33
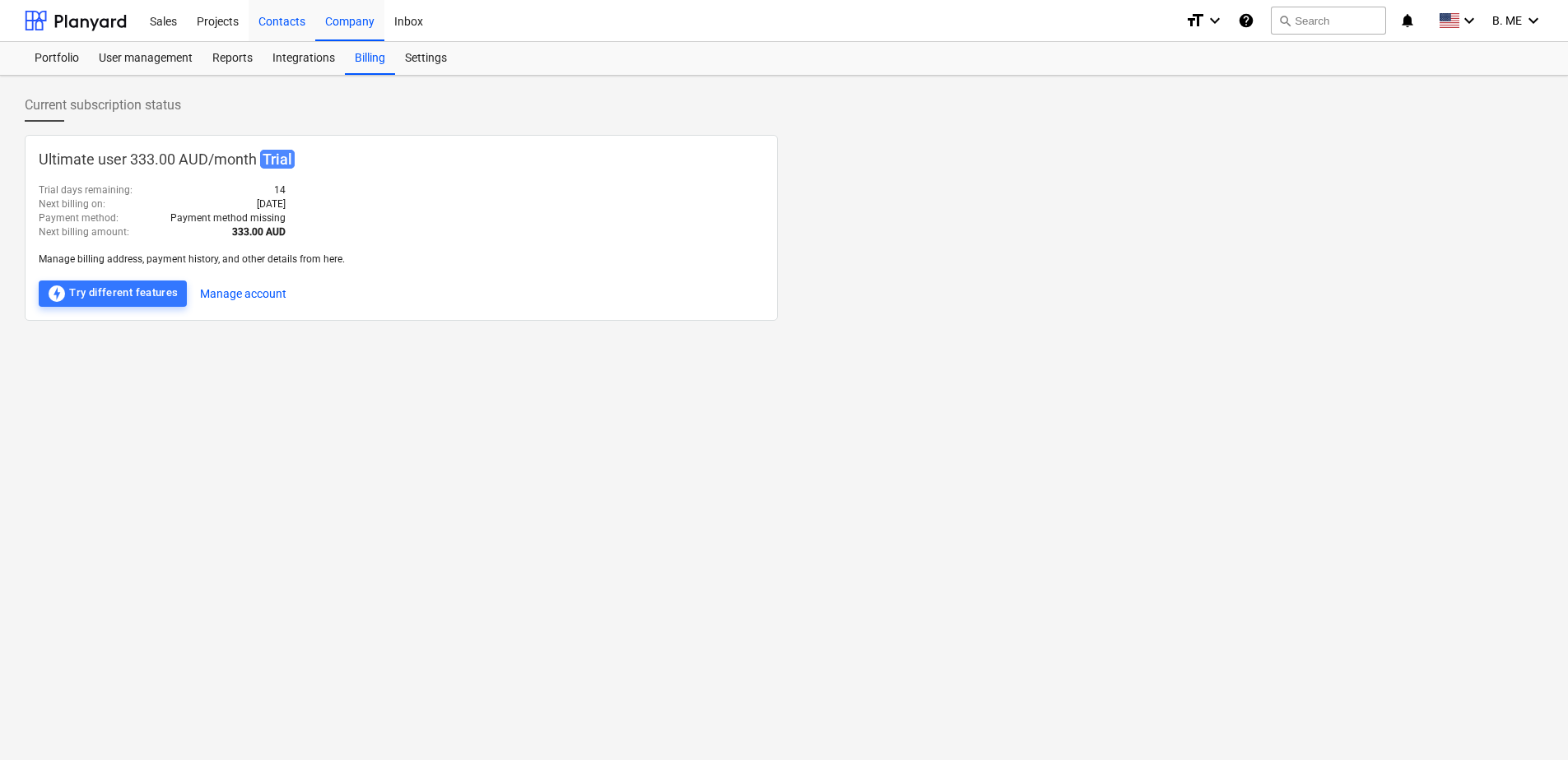
click at [277, 18] on div "Contacts" at bounding box center [282, 19] width 67 height 42
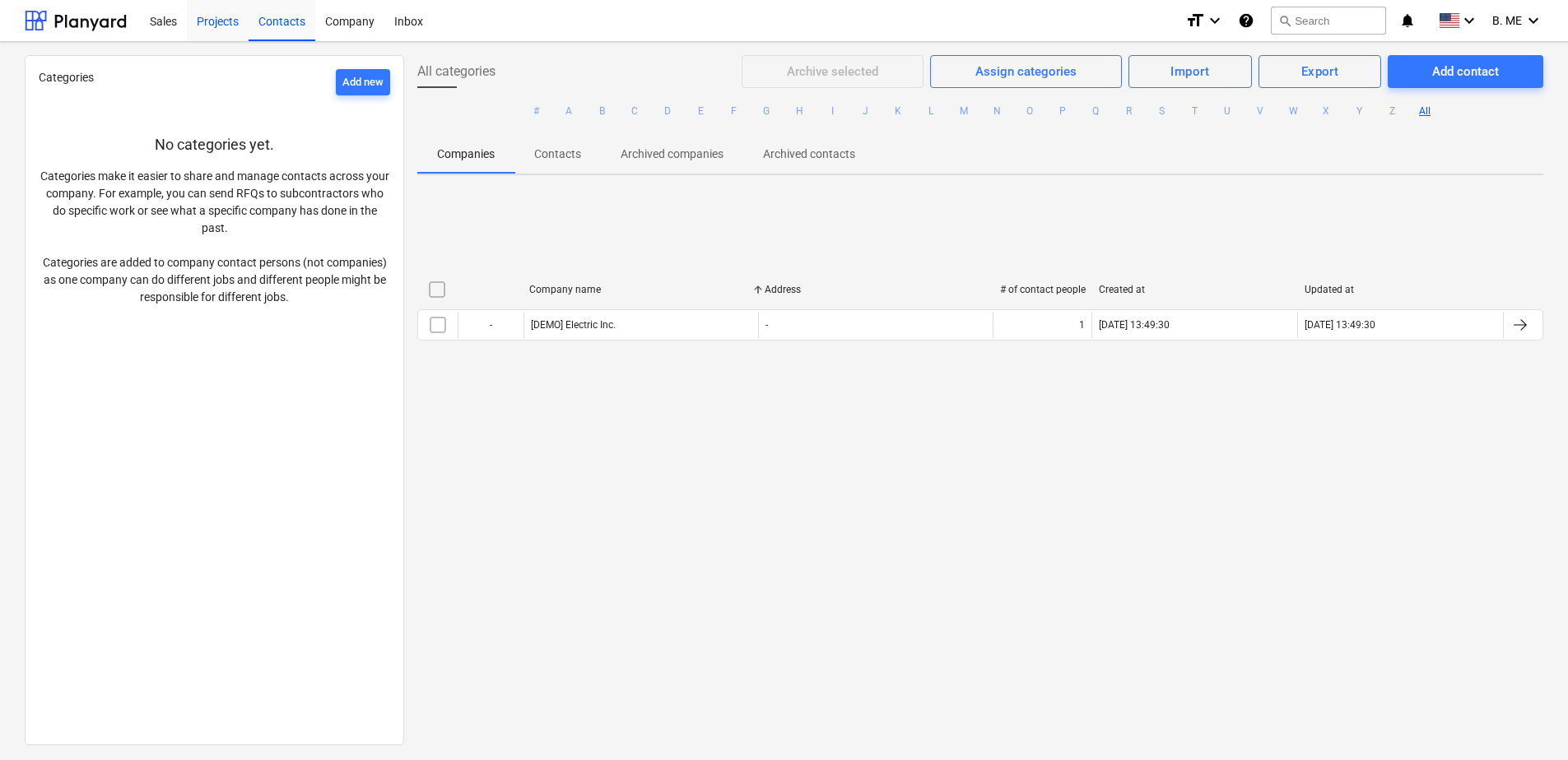
click at [227, 21] on div "Projects" at bounding box center [218, 19] width 62 height 42
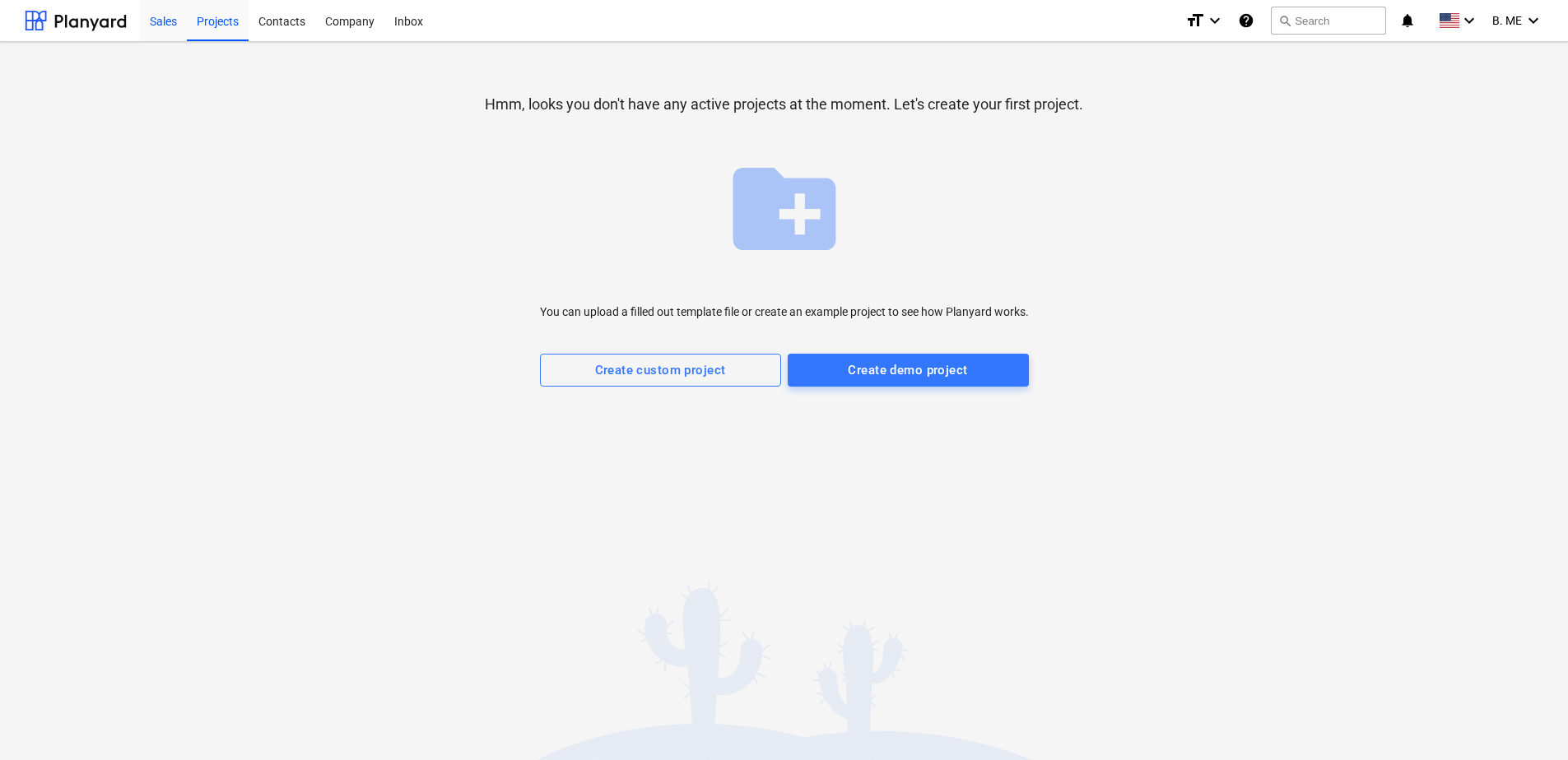
click at [174, 21] on div "Sales" at bounding box center [163, 19] width 47 height 42
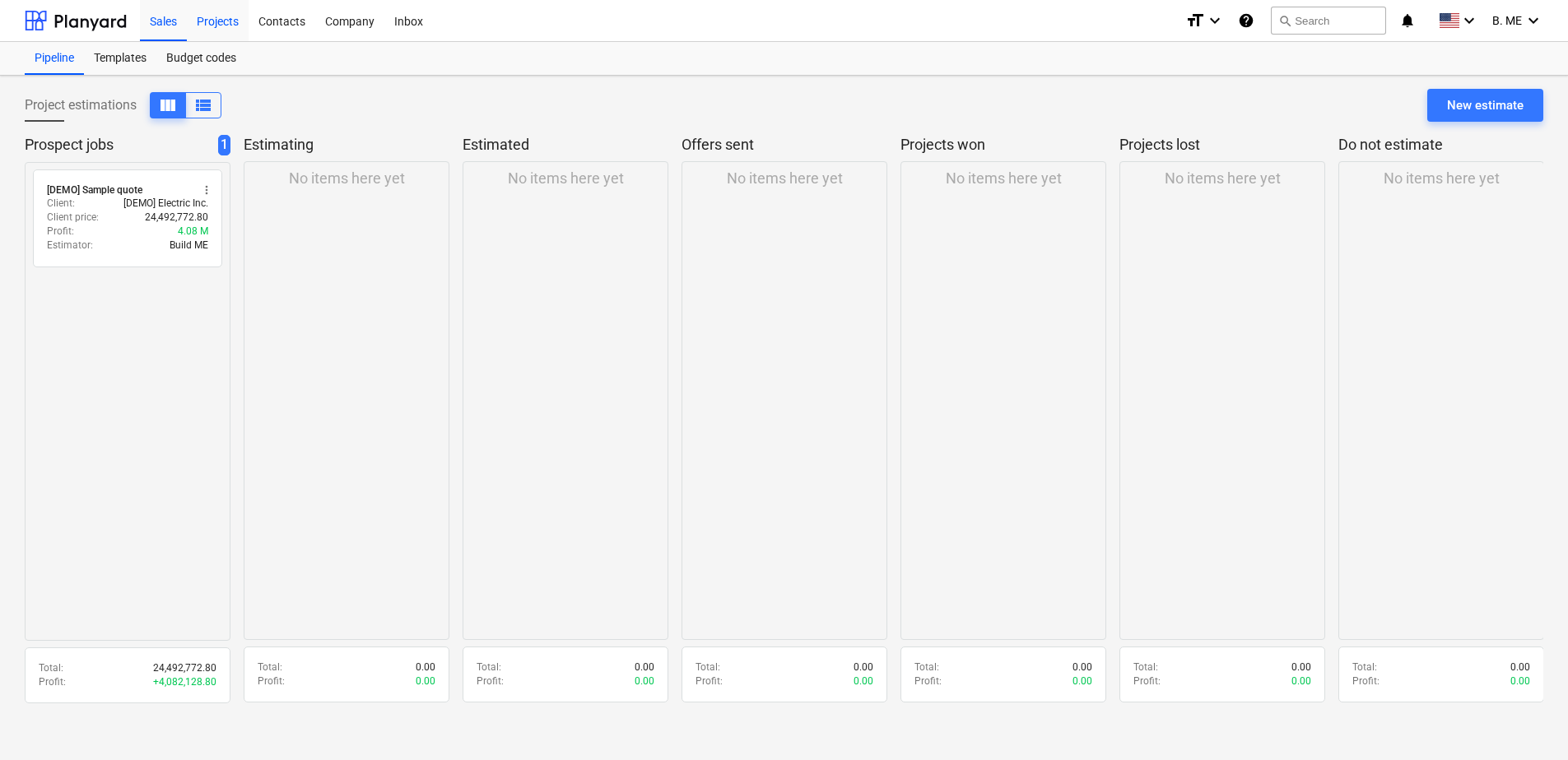
click at [205, 18] on div "Projects" at bounding box center [218, 19] width 62 height 42
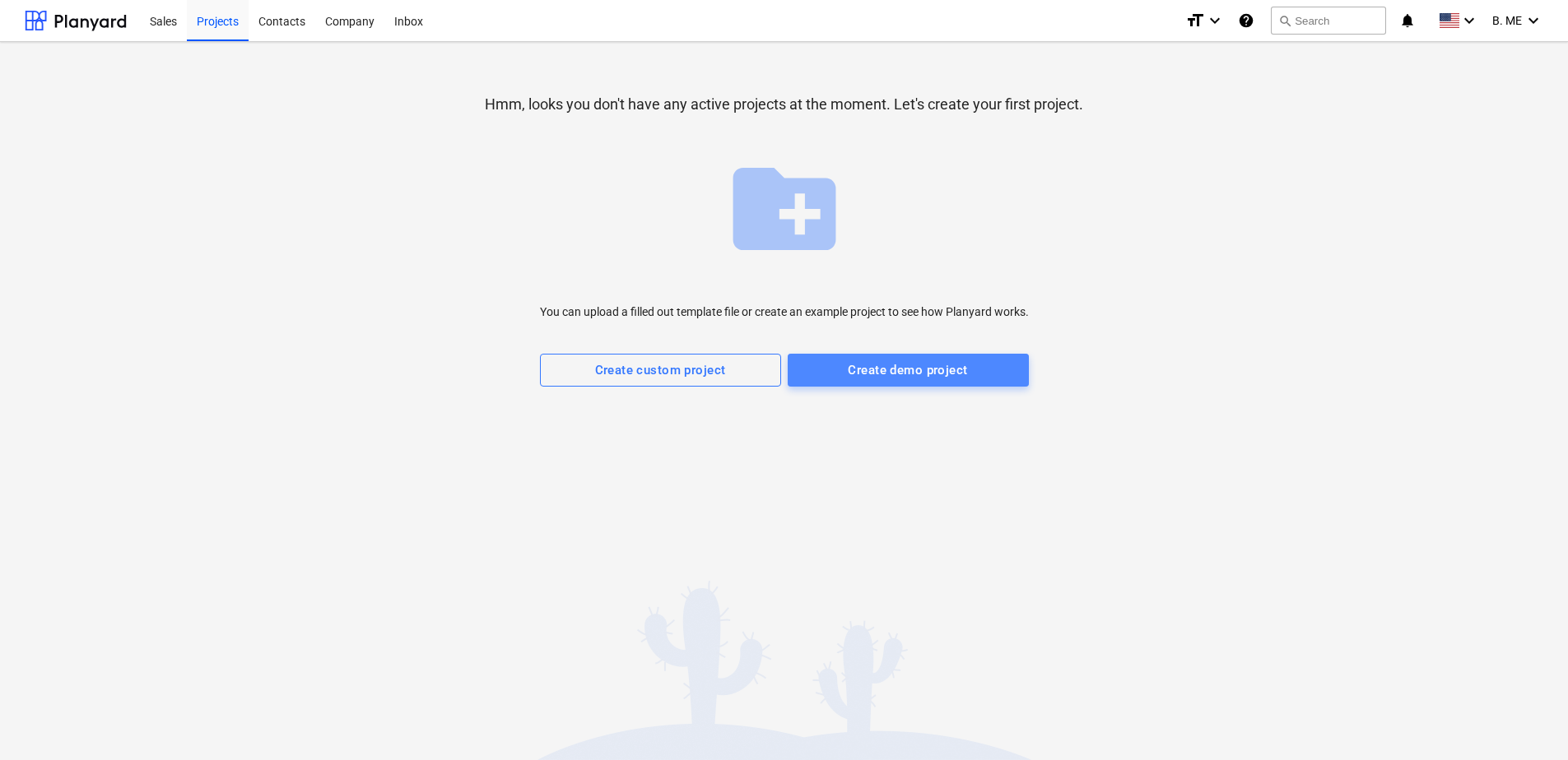
click at [830, 367] on span "Create demo project" at bounding box center [908, 370] width 205 height 21
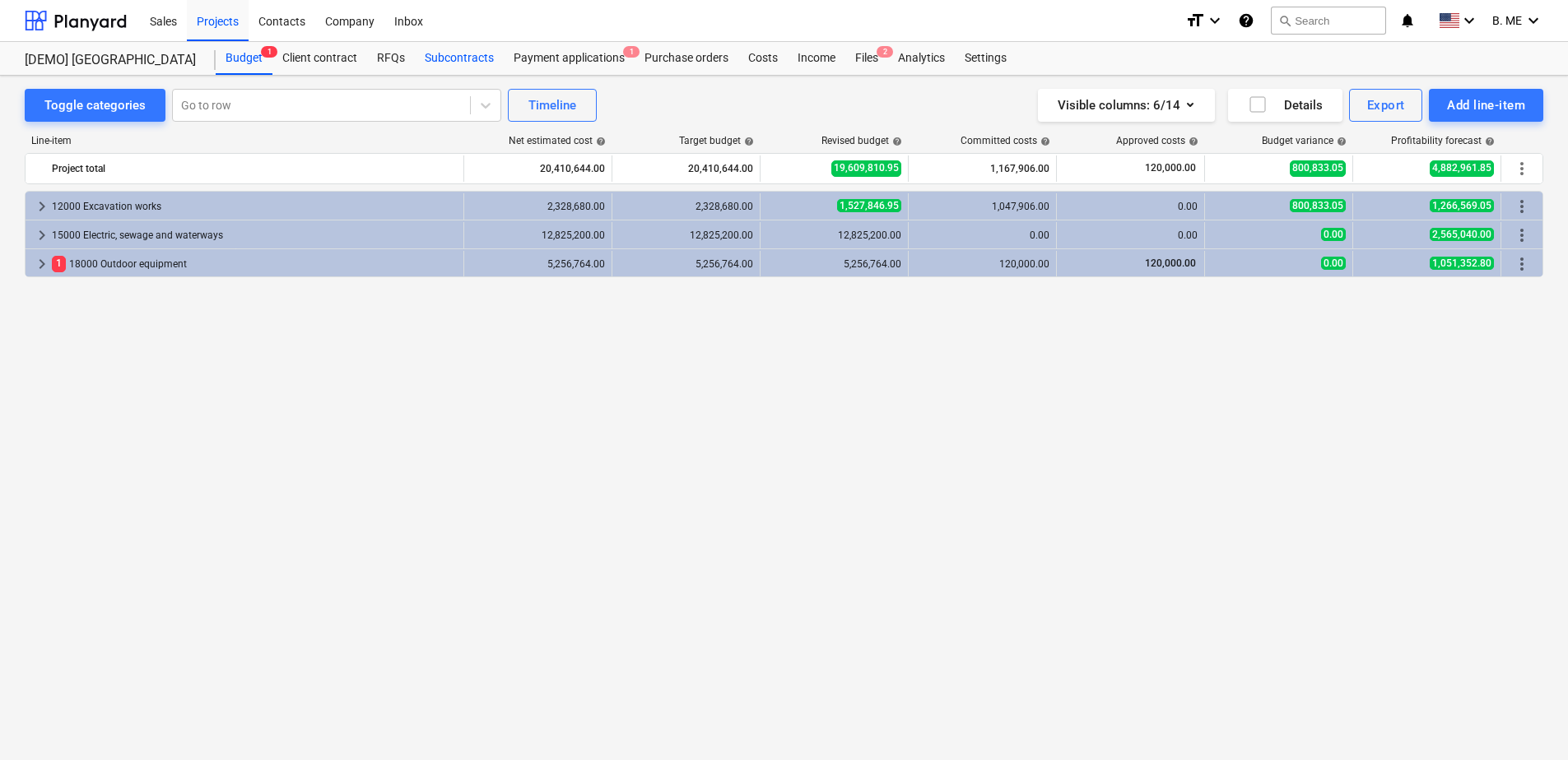
click at [441, 56] on div "Subcontracts" at bounding box center [459, 58] width 88 height 33
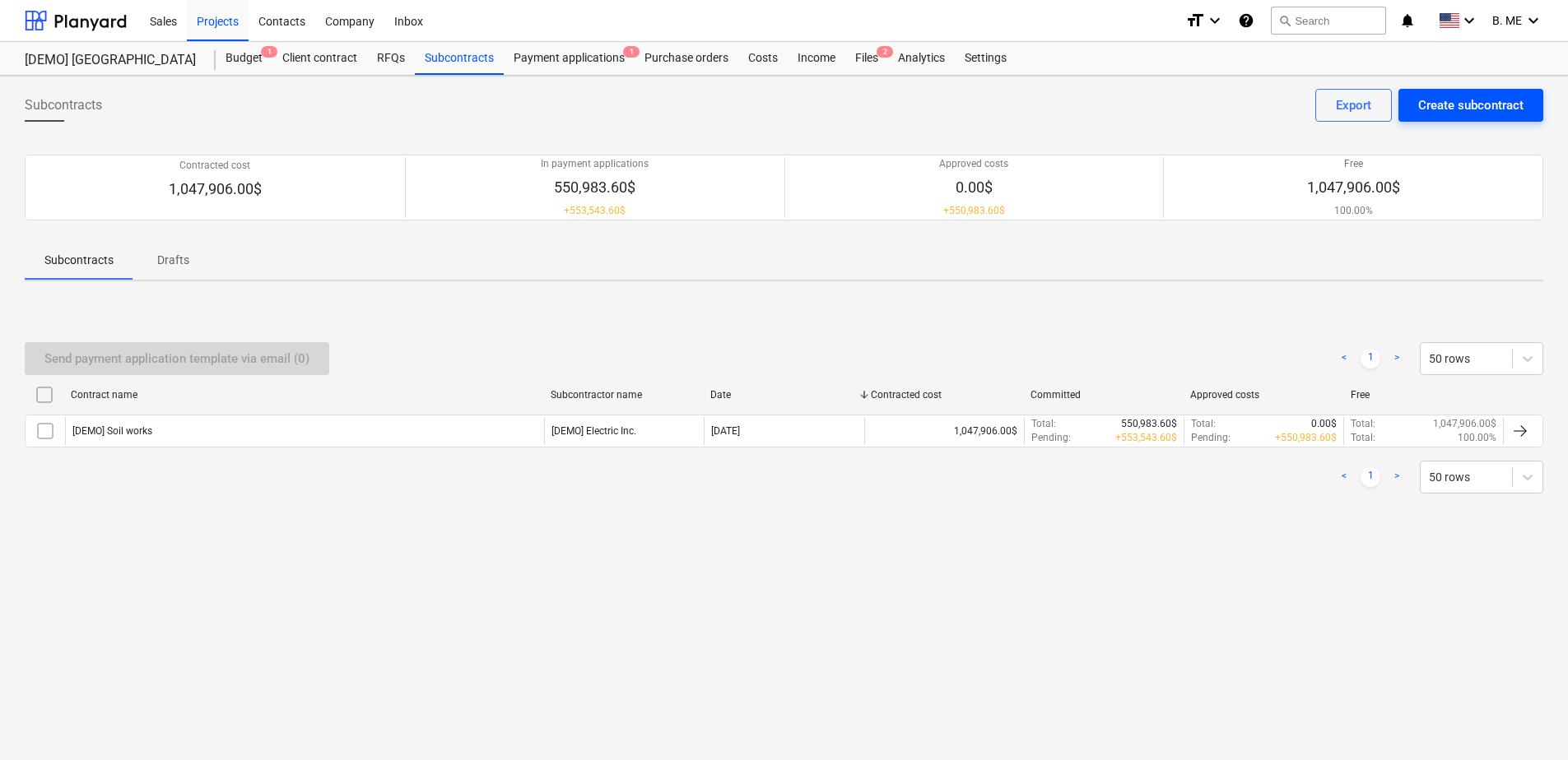
click at [1485, 105] on div "Create subcontract" at bounding box center [1471, 105] width 105 height 21
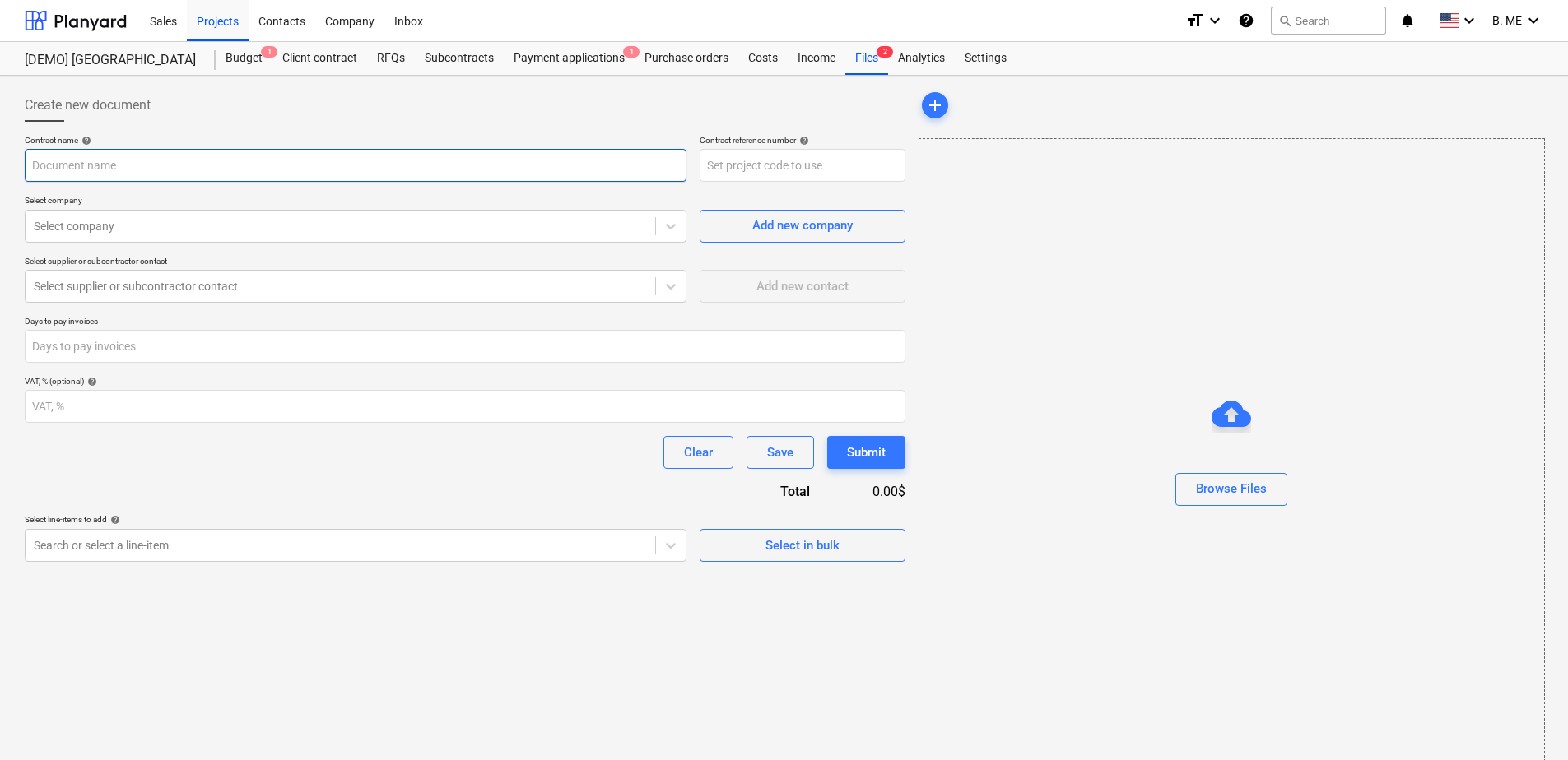
click at [138, 169] on input "text" at bounding box center [355, 165] width 662 height 33
type input "bestcare"
click at [146, 167] on input "bestcare" at bounding box center [355, 165] width 662 height 33
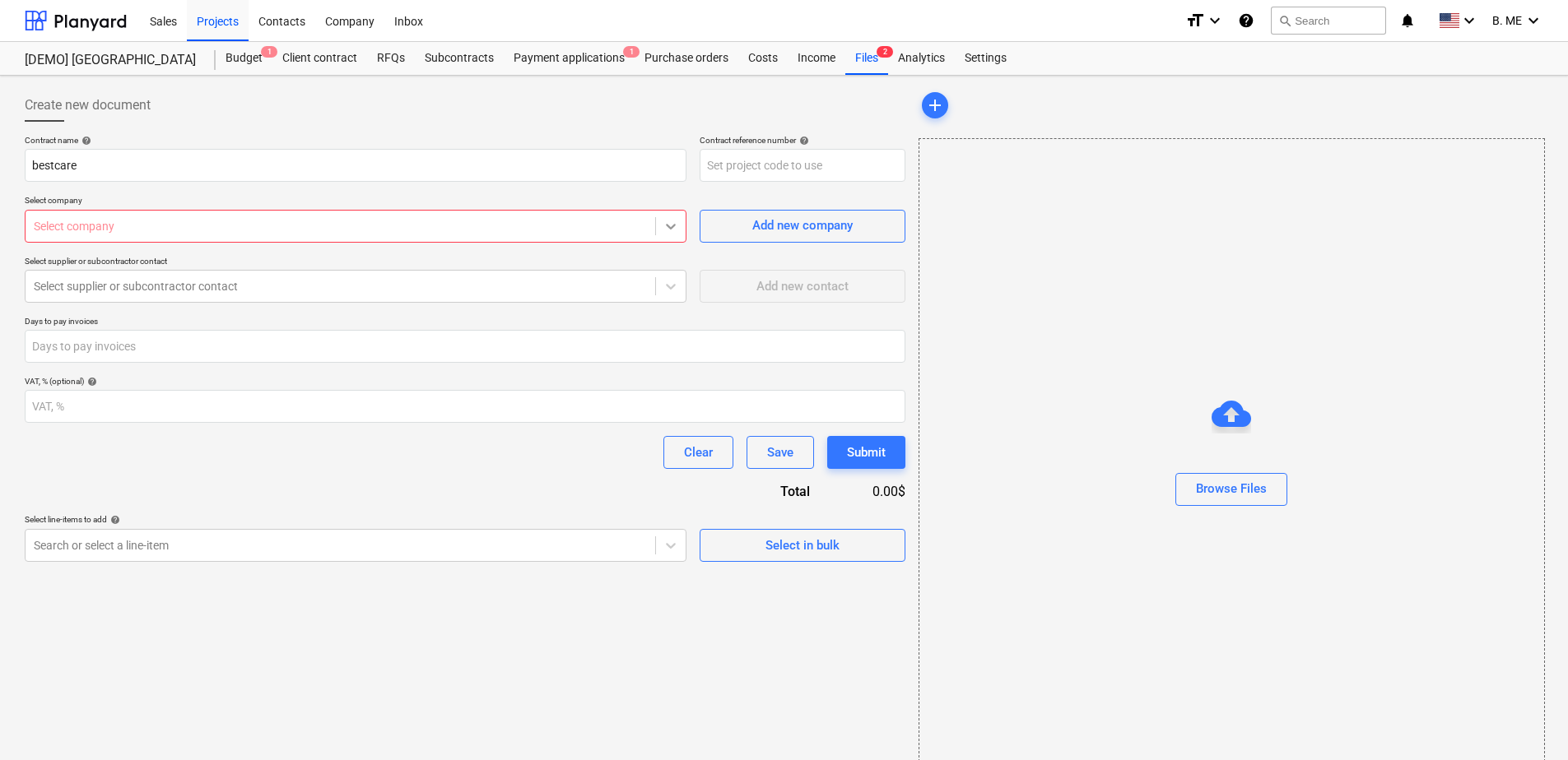
click at [665, 223] on icon at bounding box center [671, 225] width 17 height 17
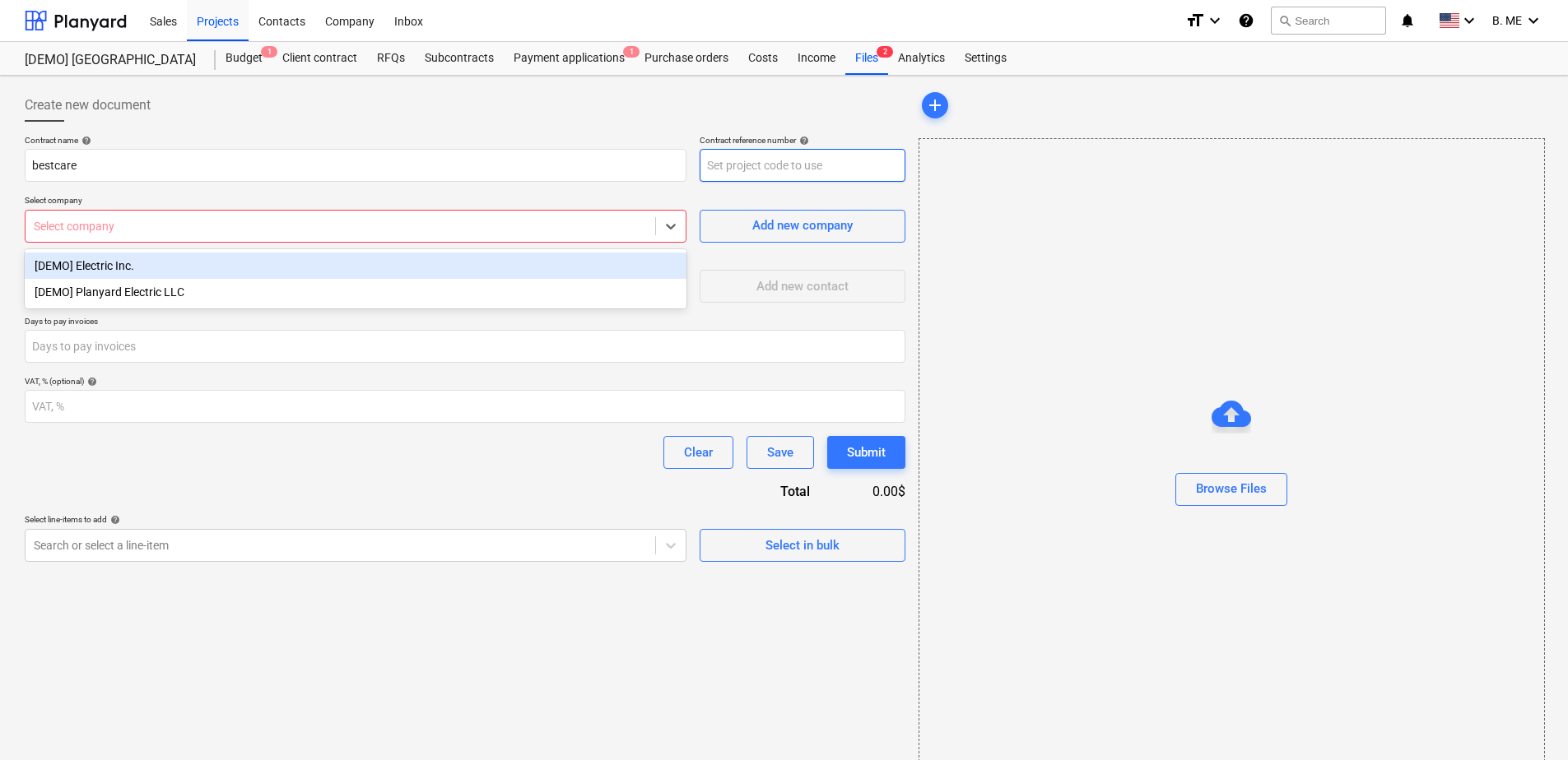
click at [749, 159] on input "text" at bounding box center [803, 165] width 206 height 33
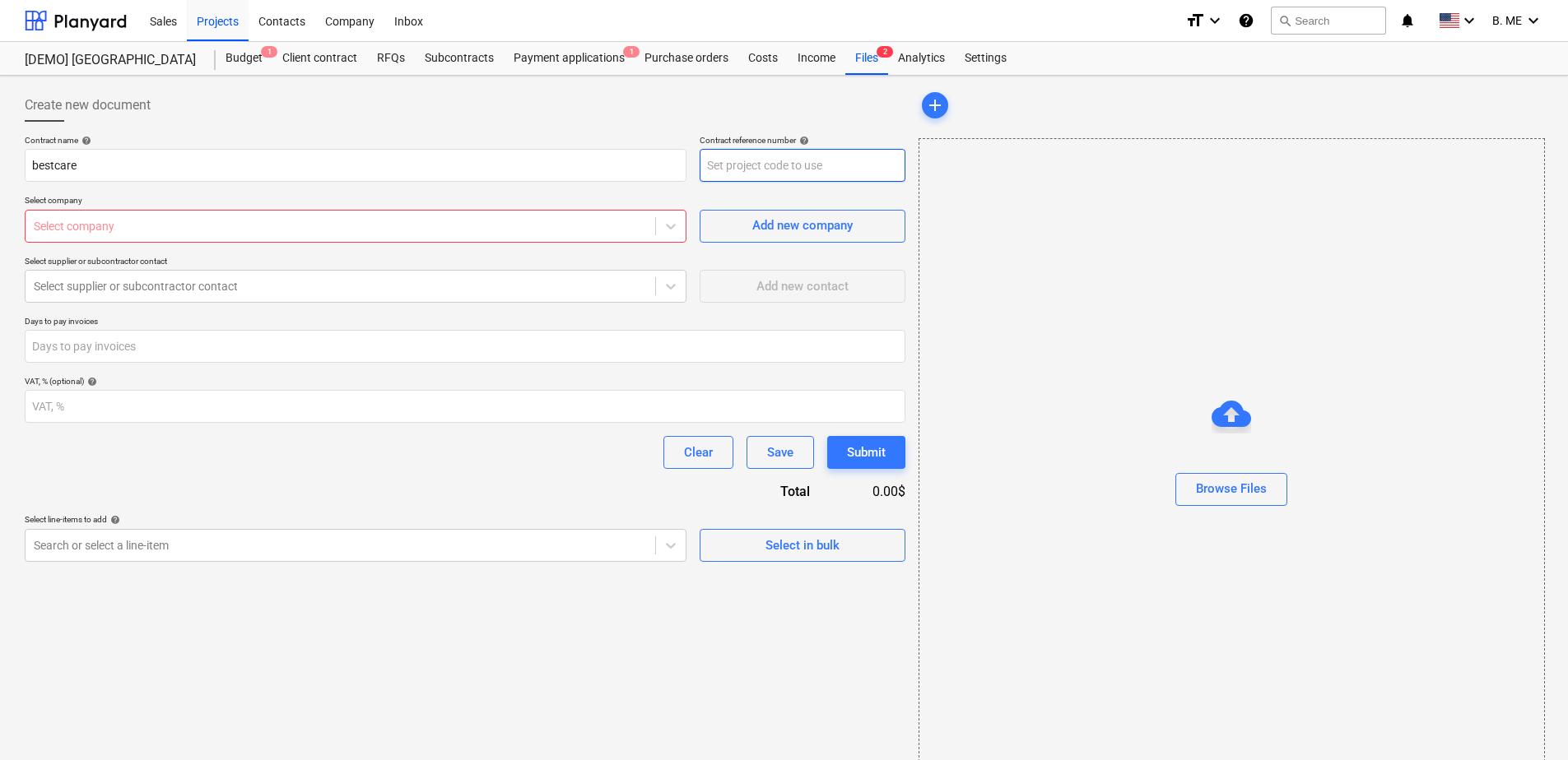
click at [758, 166] on input "text" at bounding box center [803, 165] width 206 height 33
type input "002"
click at [658, 230] on div at bounding box center [671, 226] width 29 height 29
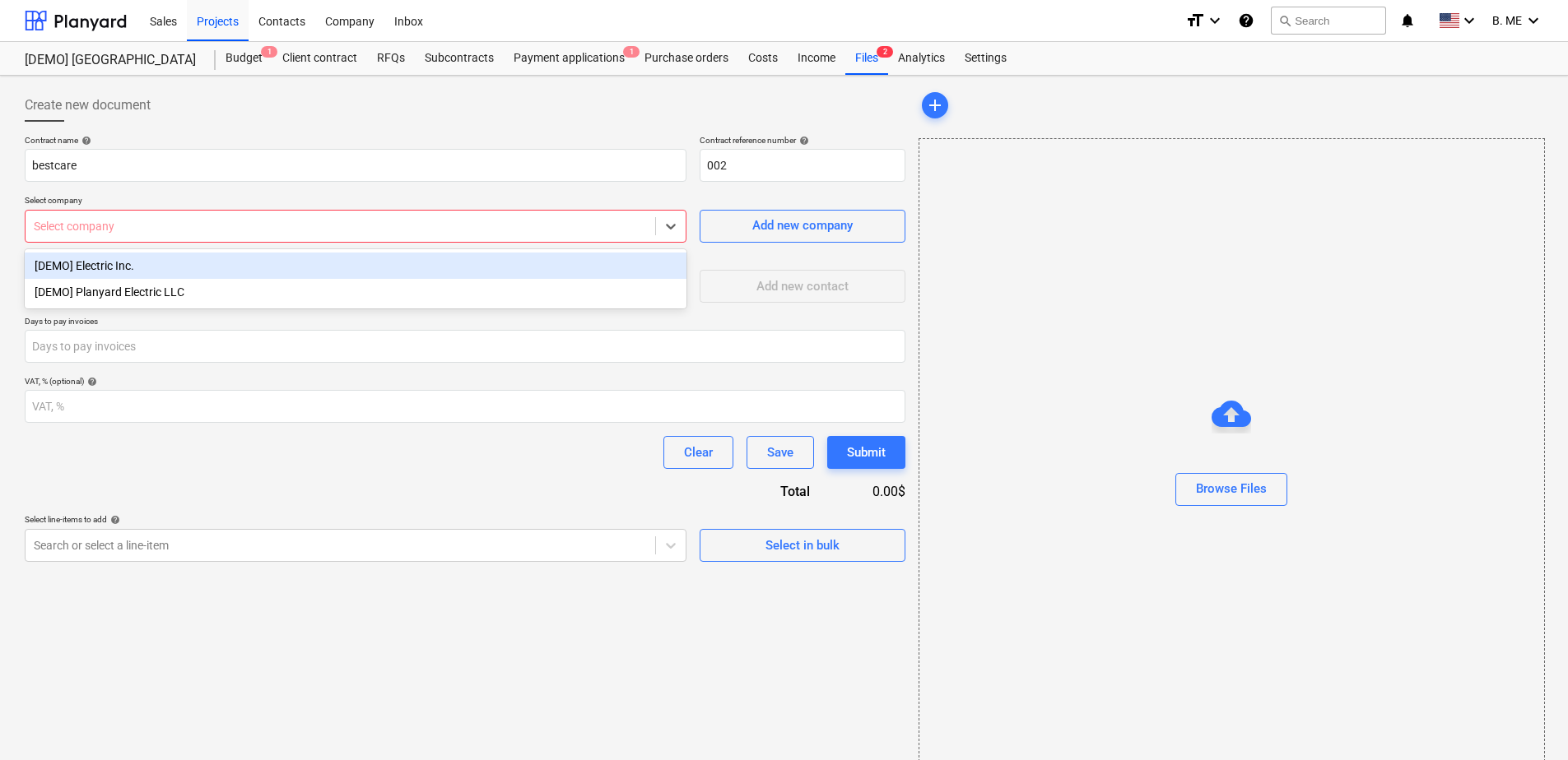
click at [534, 277] on div "[DEMO] Electric Inc." at bounding box center [355, 265] width 662 height 26
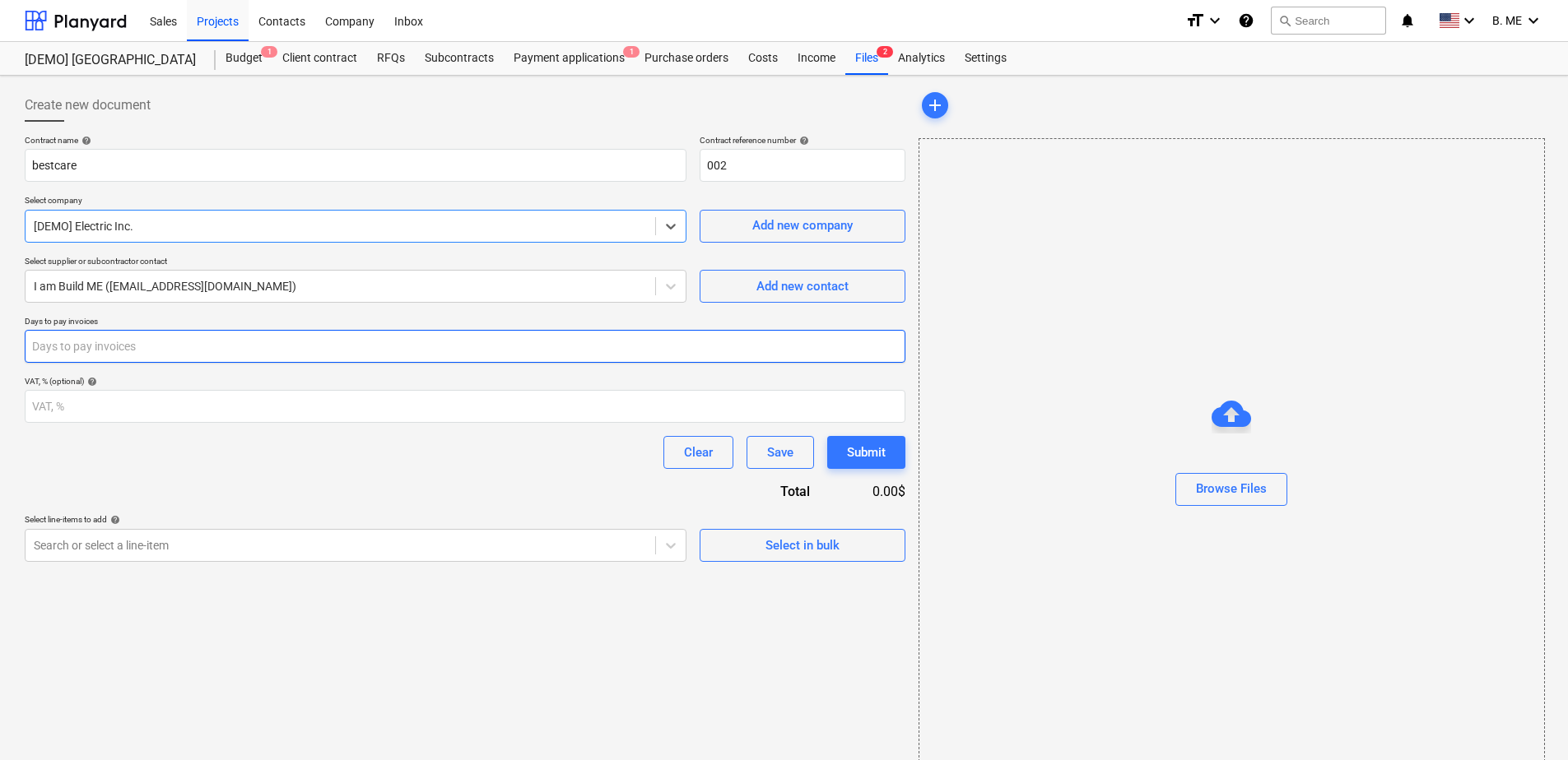
click at [286, 351] on input "number" at bounding box center [465, 347] width 881 height 33
type input "20"
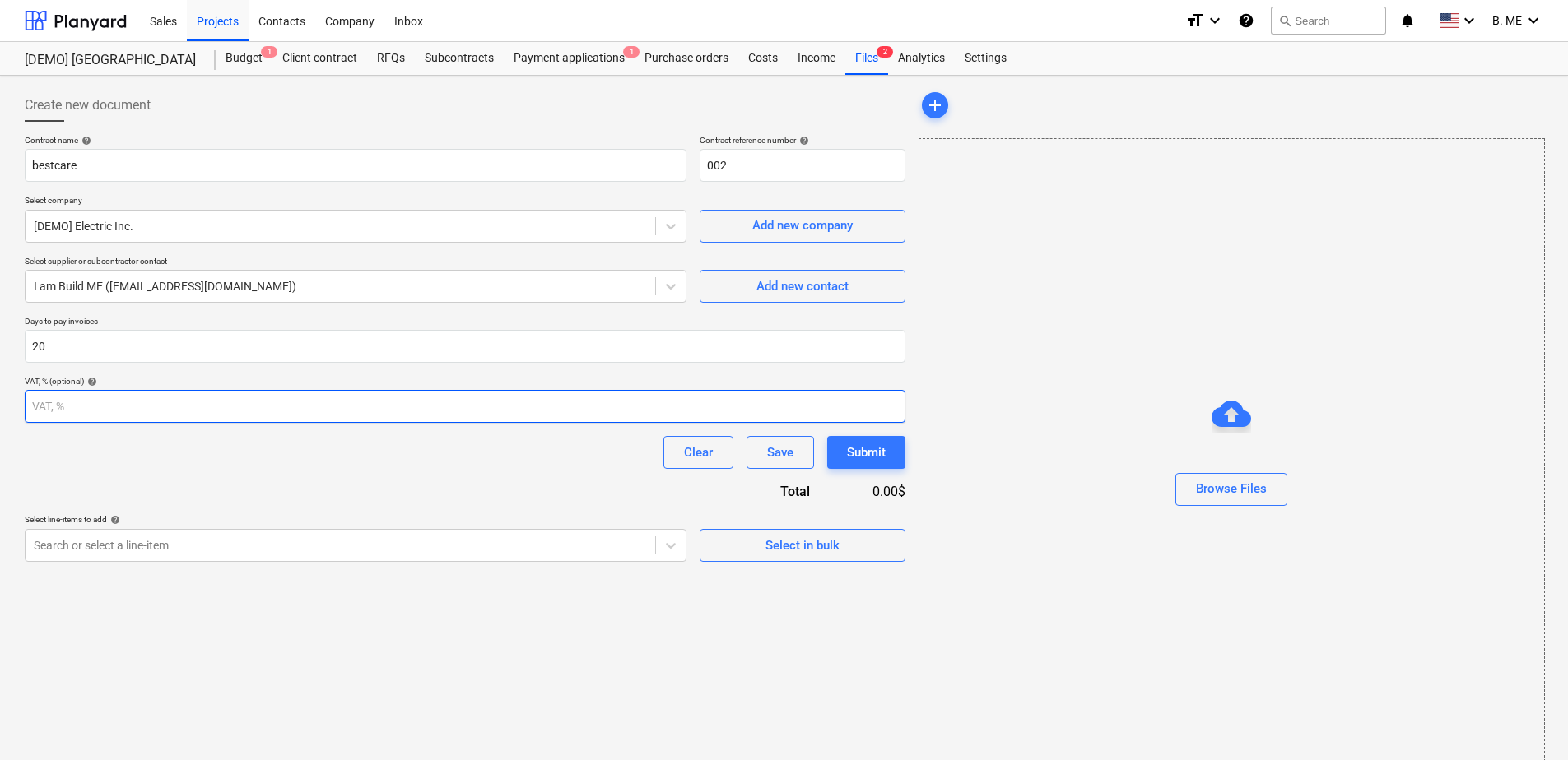
click at [168, 418] on input "number" at bounding box center [465, 406] width 881 height 33
